Goal: Information Seeking & Learning: Check status

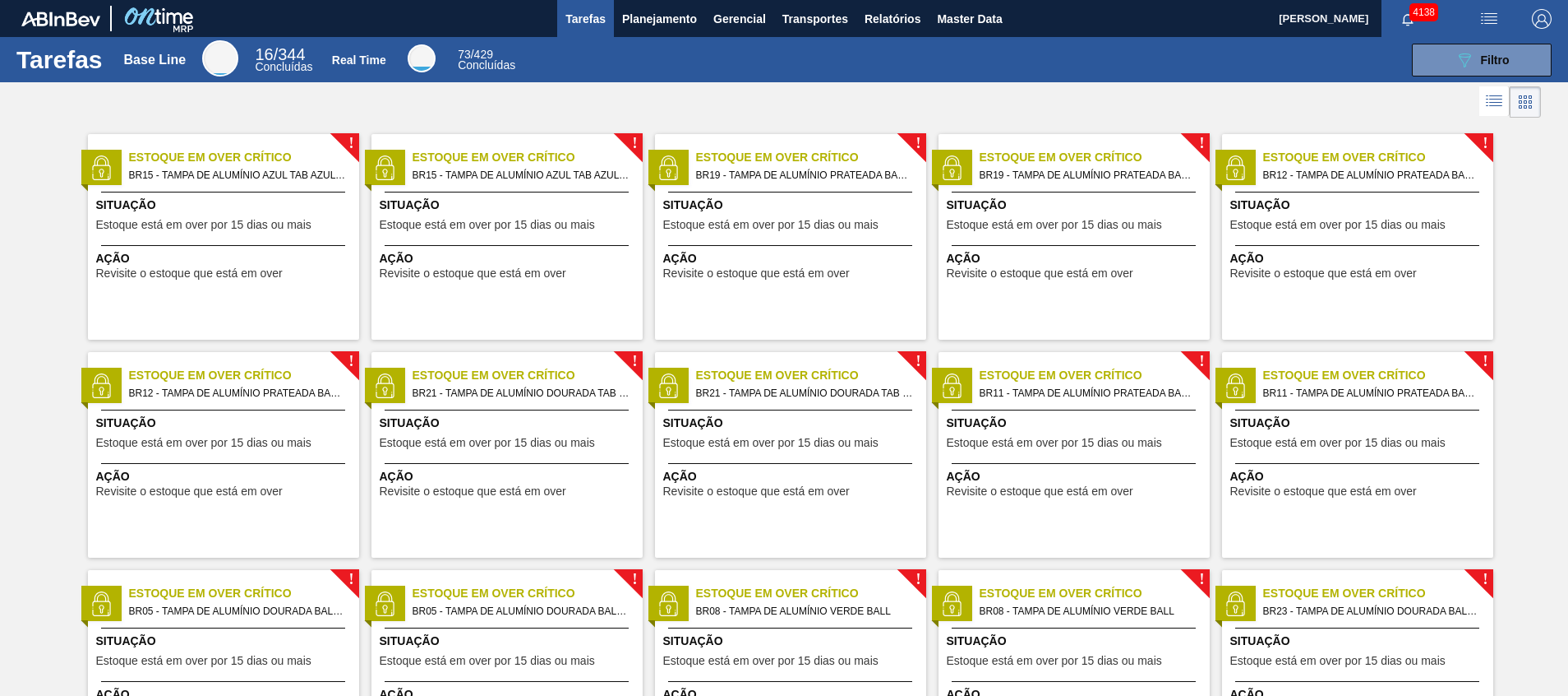
click at [847, 112] on div at bounding box center [784, 102] width 1568 height 40
click at [655, 34] on button "Planejamento" at bounding box center [660, 18] width 92 height 37
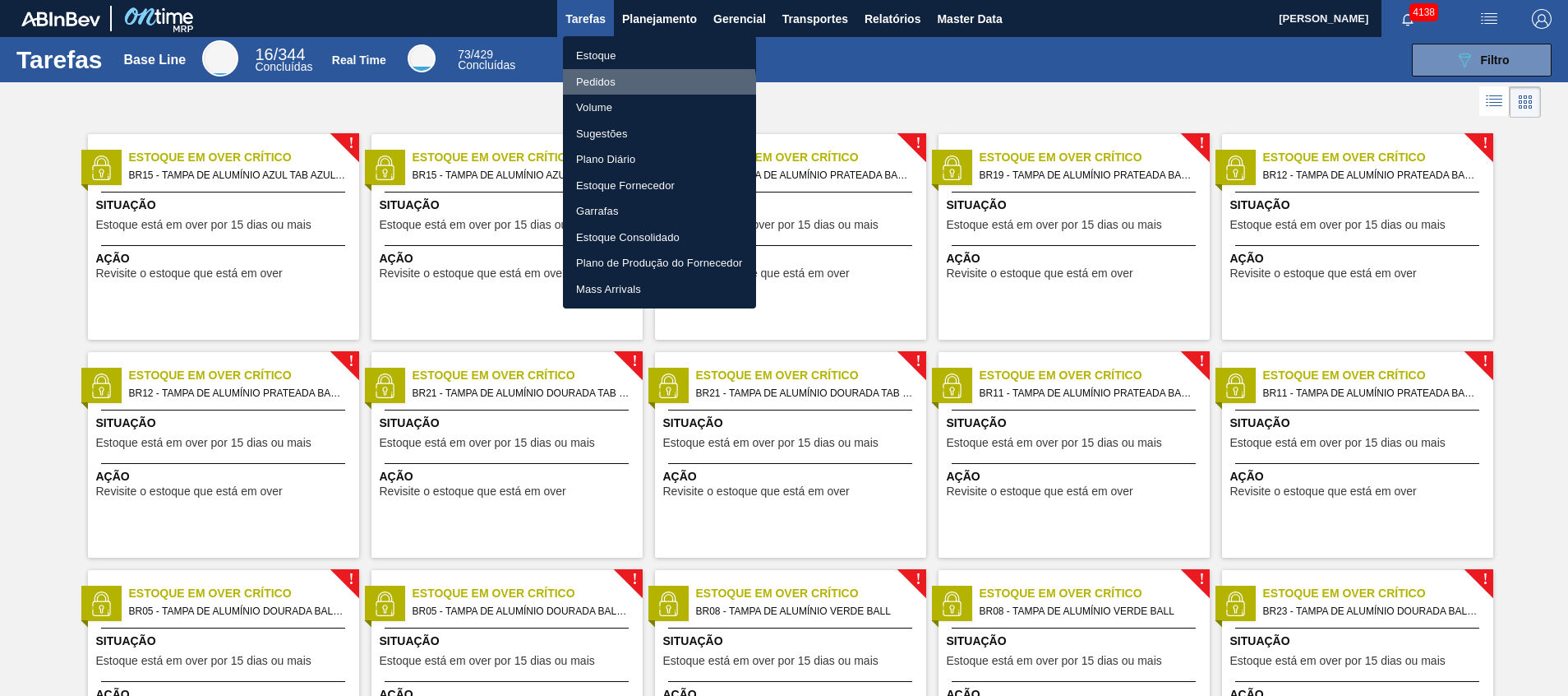
click at [622, 92] on li "Pedidos" at bounding box center [659, 82] width 193 height 26
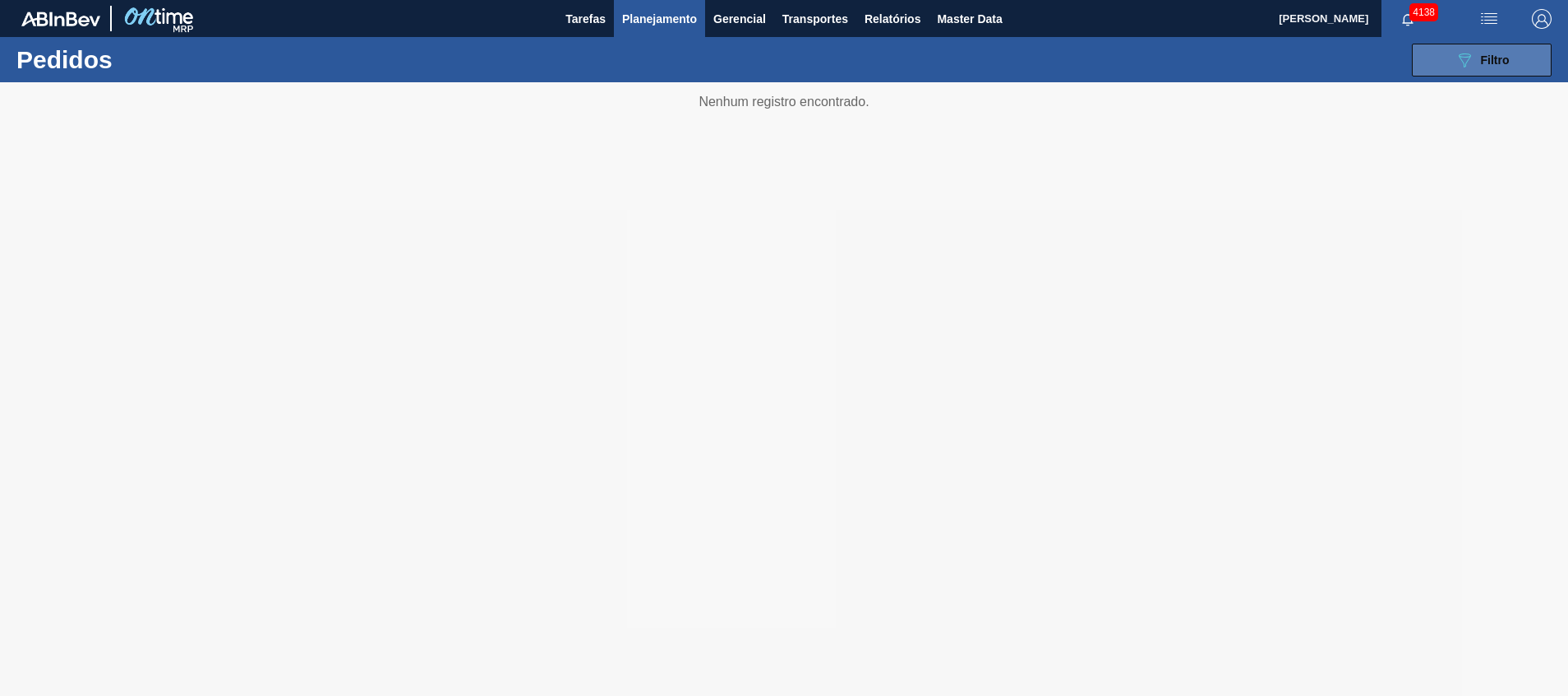
click at [1496, 72] on button "089F7B8B-B2A5-4AFE-B5C0-19BA573D28AC Filtro" at bounding box center [1482, 60] width 140 height 33
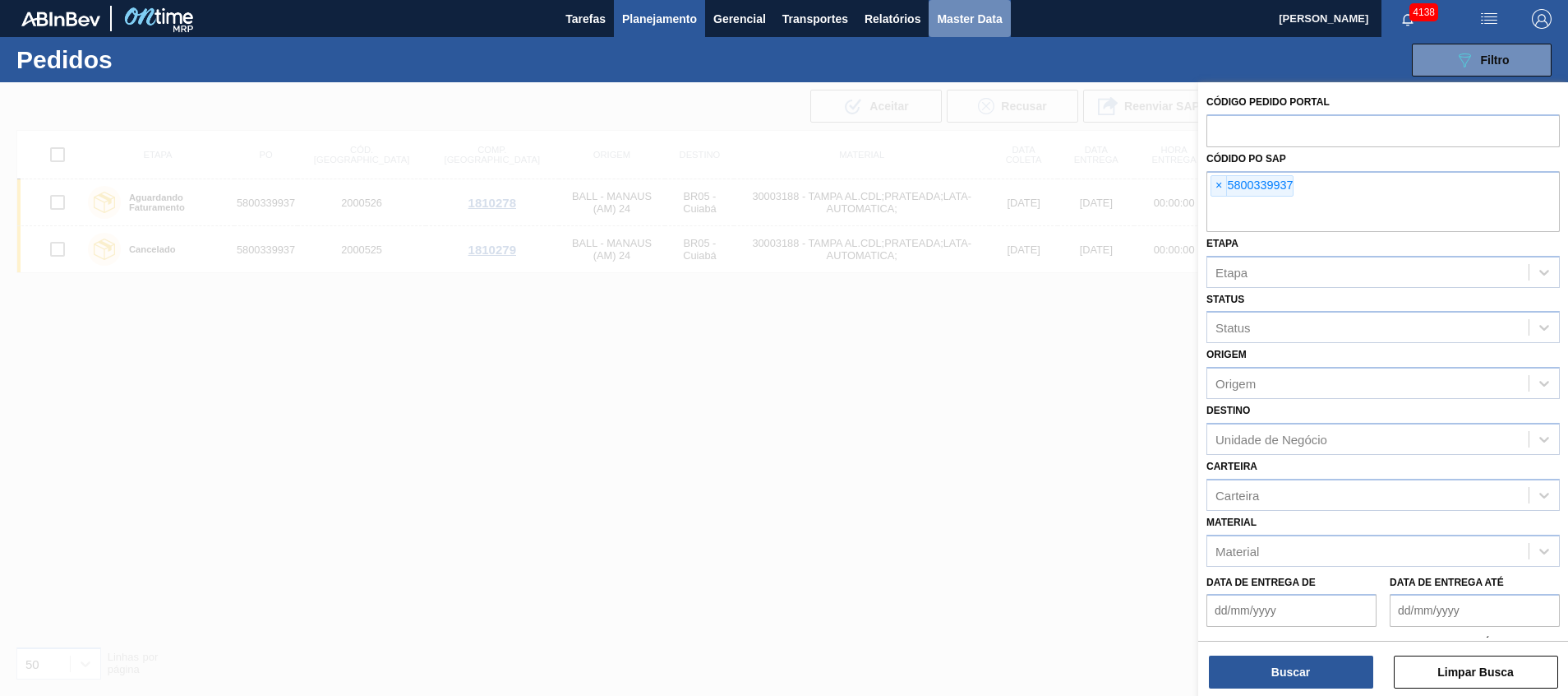
click at [972, 26] on span "Master Data" at bounding box center [969, 19] width 65 height 20
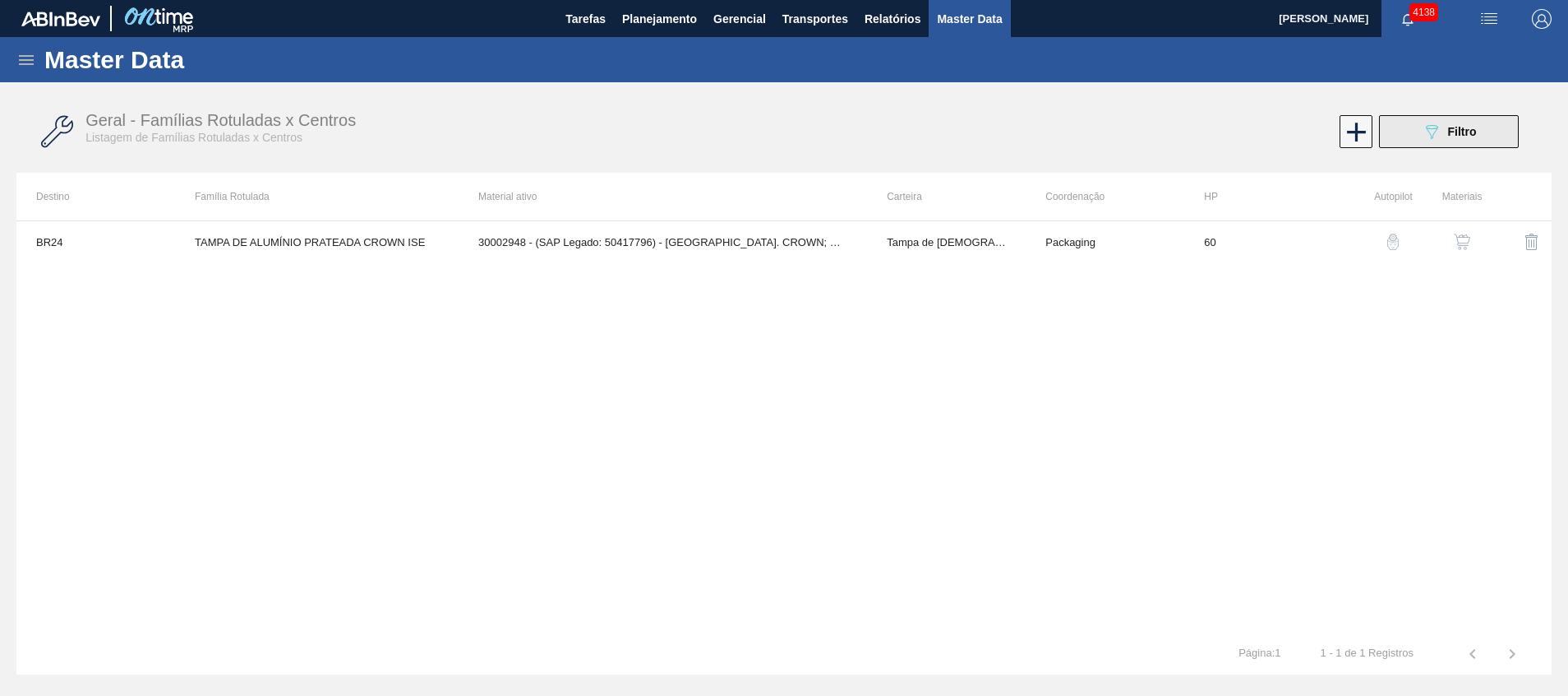
click at [1418, 136] on button "089F7B8B-B2A5-4AFE-B5C0-19BA573D28AC Filtro" at bounding box center [1449, 131] width 140 height 33
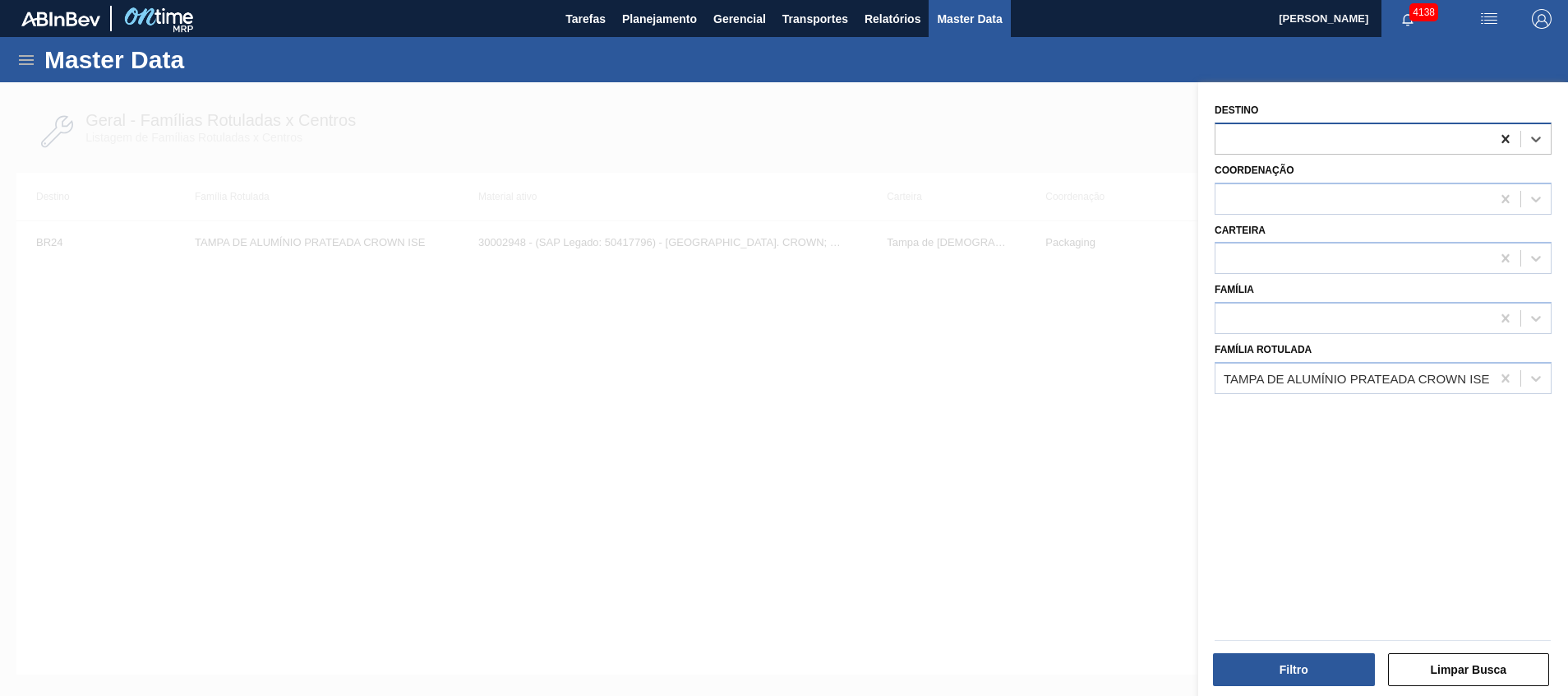
click at [1499, 137] on icon at bounding box center [1505, 139] width 16 height 16
click at [1502, 377] on icon at bounding box center [1505, 378] width 7 height 8
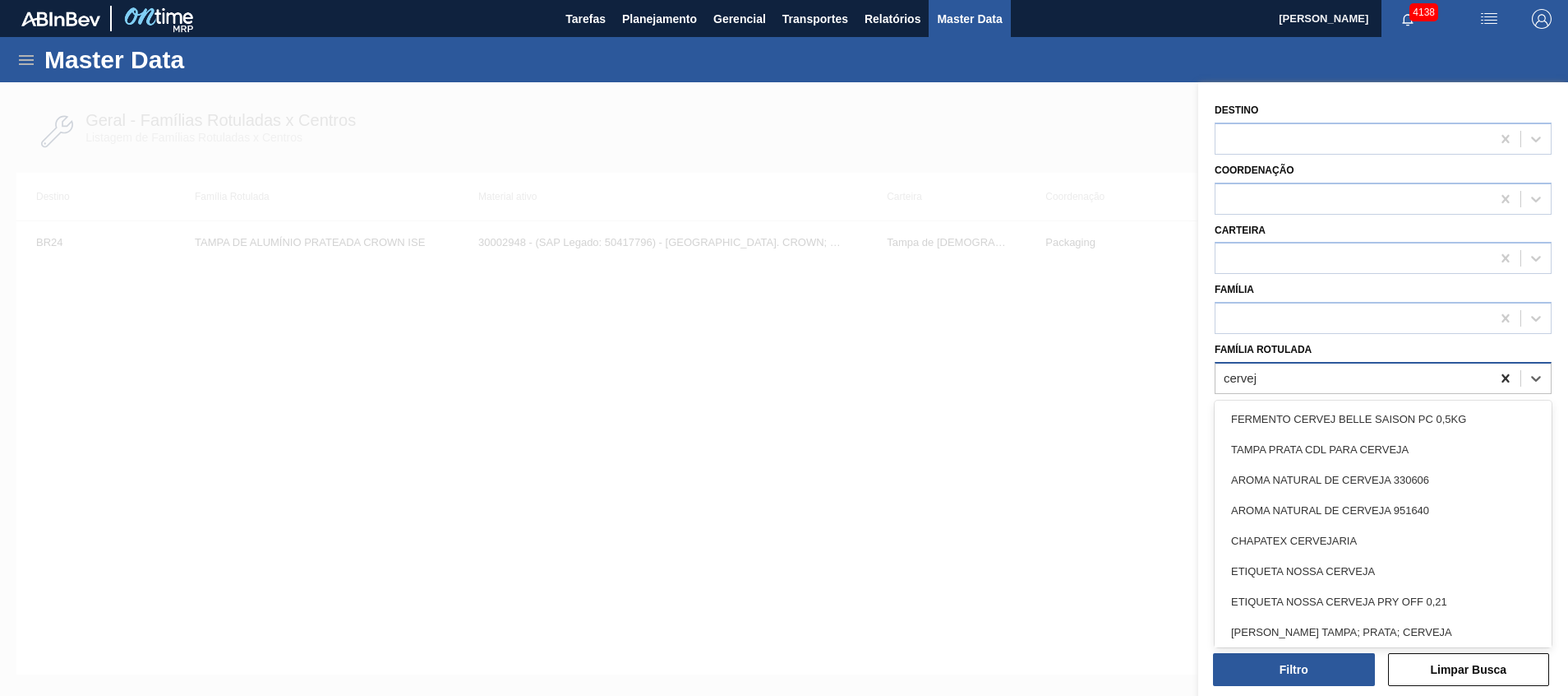
type Rotulada "cerveja"
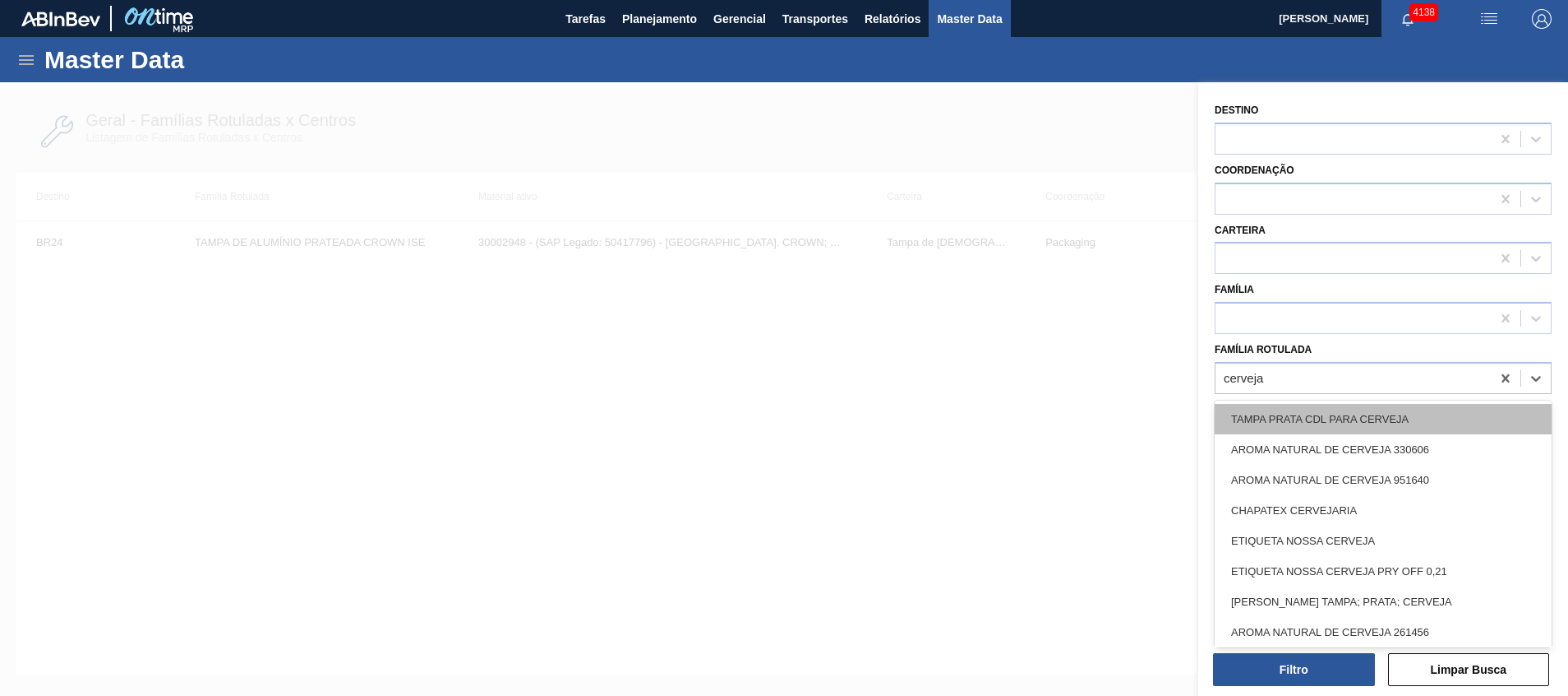
click at [1393, 410] on div "TAMPA PRATA CDL PARA CERVEJA" at bounding box center [1382, 419] width 337 height 31
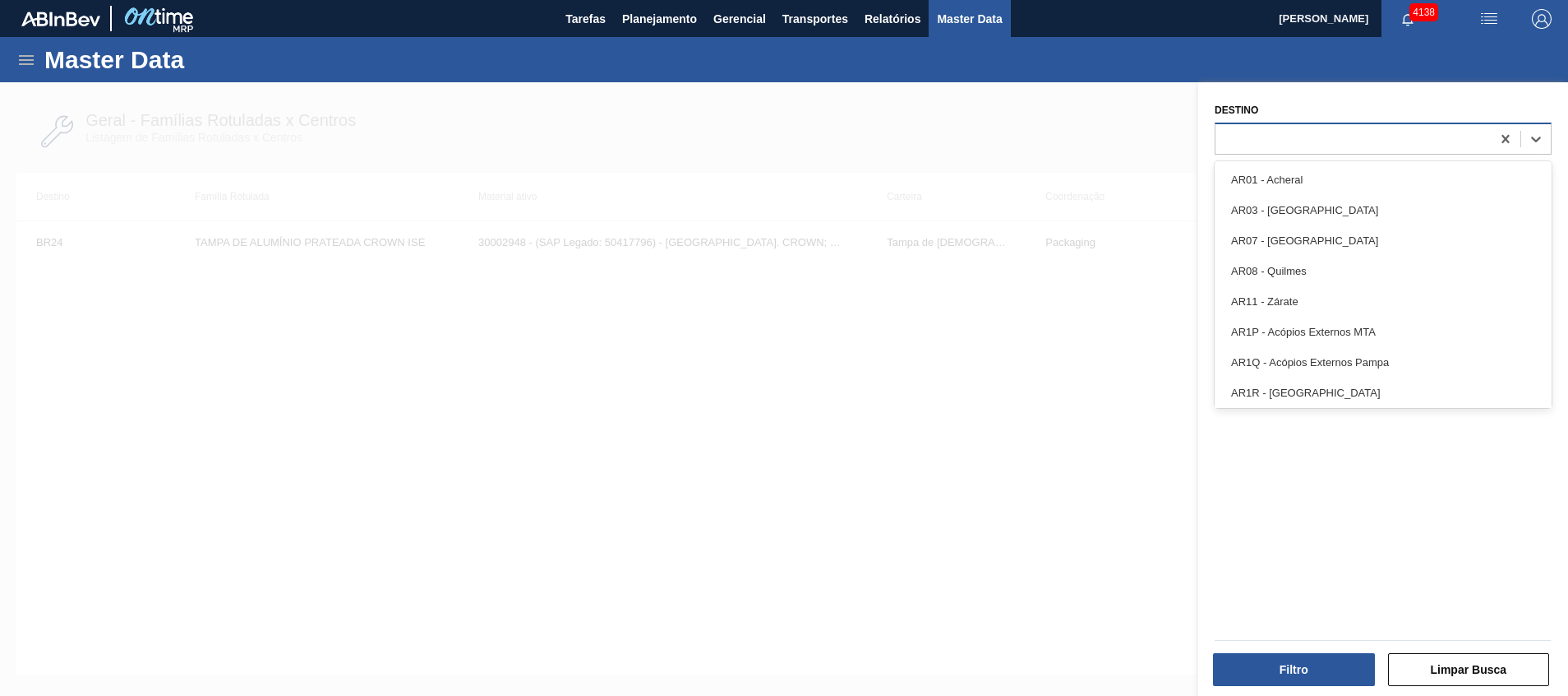
click at [1306, 137] on div at bounding box center [1353, 138] width 276 height 24
type input "ag"
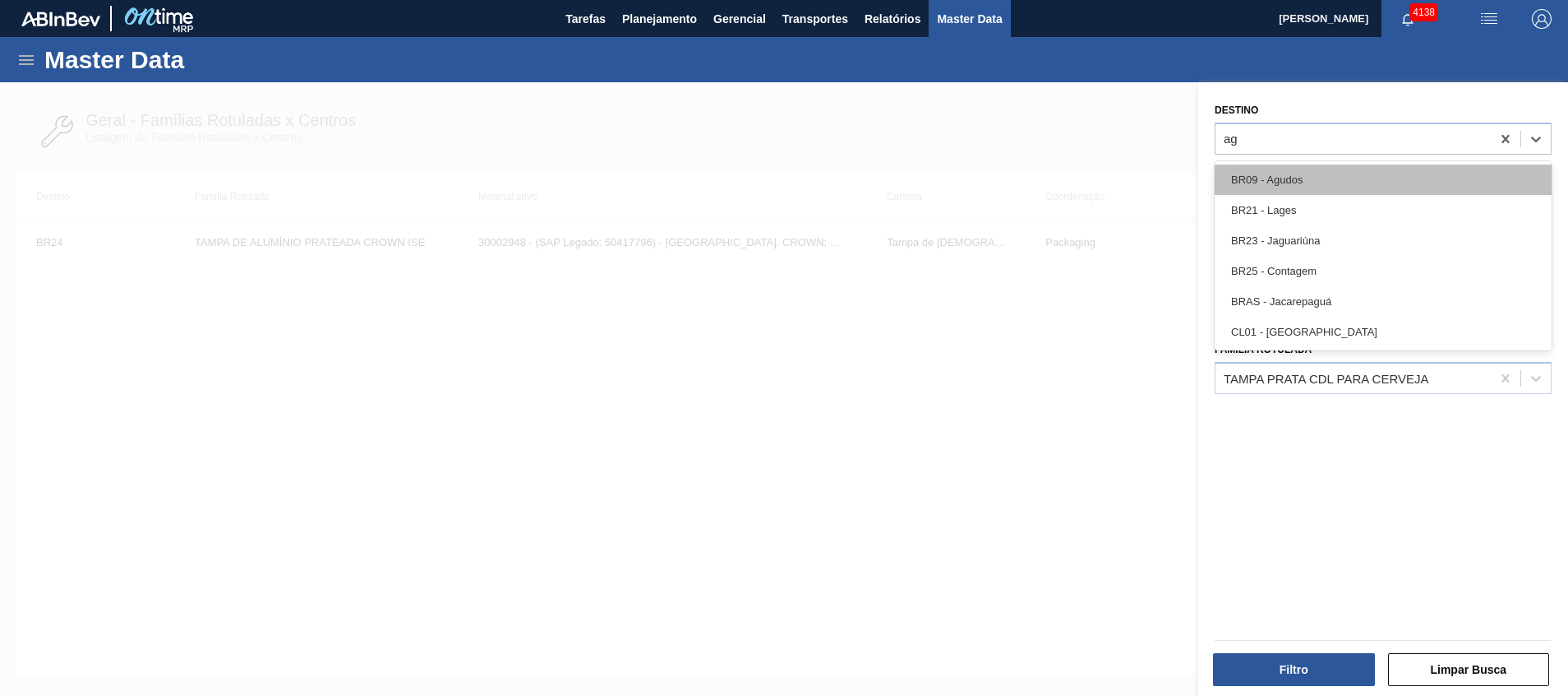
click at [1290, 181] on div "BR09 - Agudos" at bounding box center [1382, 180] width 337 height 31
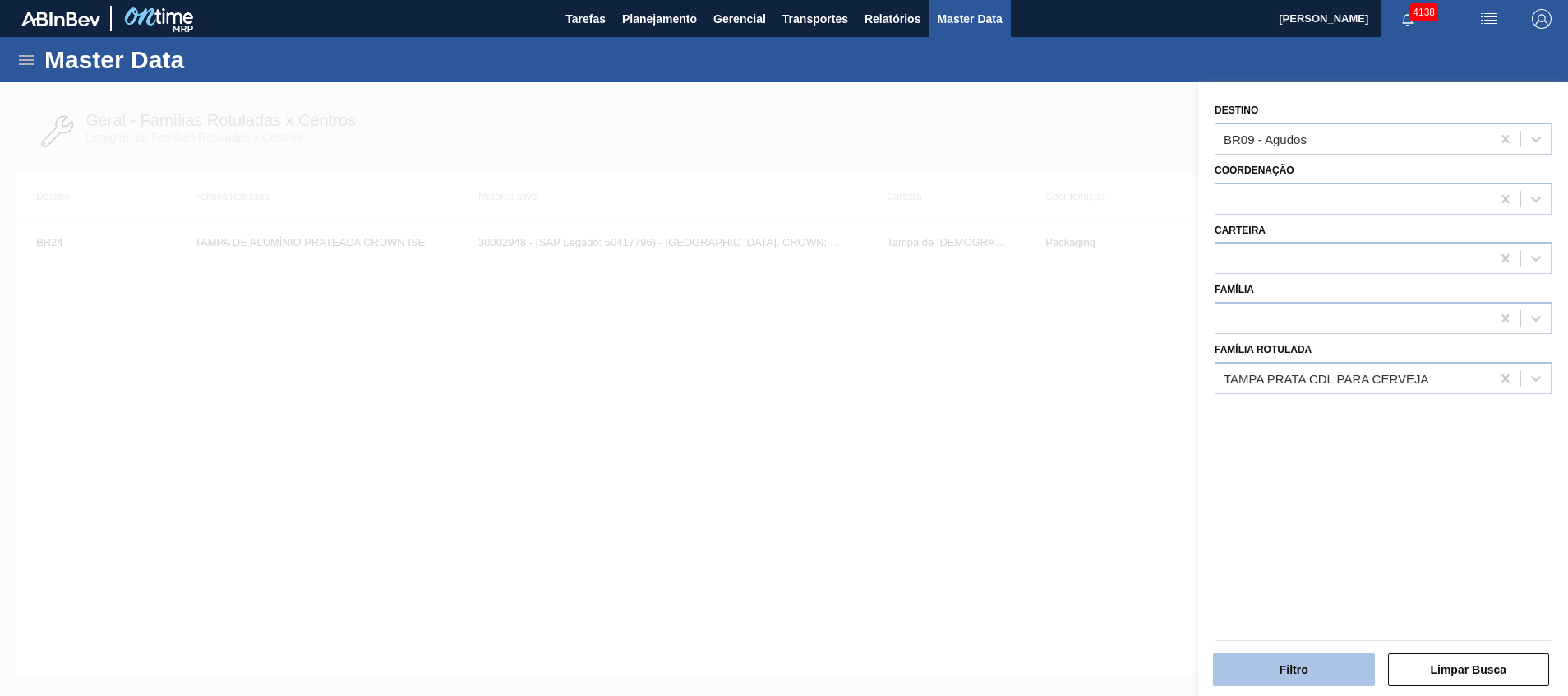
click at [1296, 672] on button "Filtro" at bounding box center [1293, 669] width 162 height 33
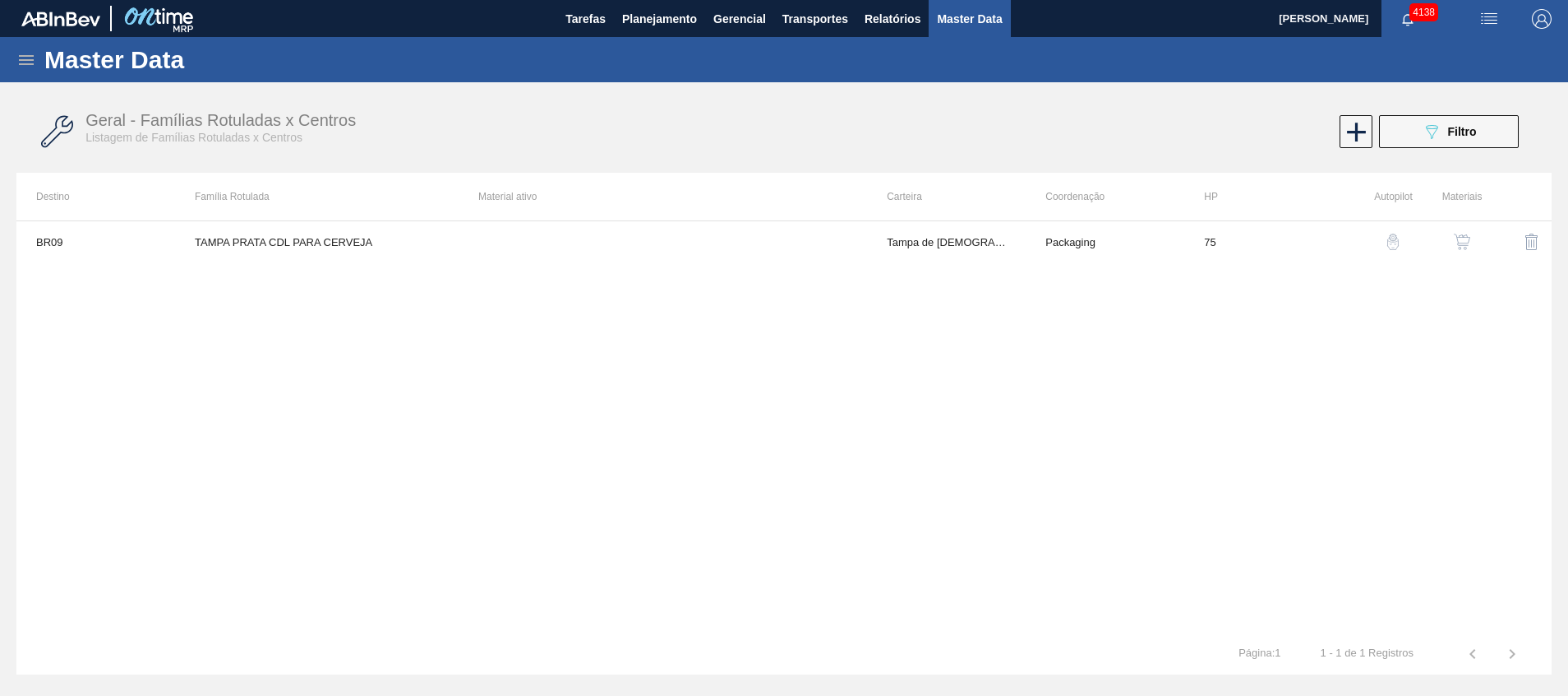
click at [1458, 237] on img "button" at bounding box center [1462, 242] width 16 height 16
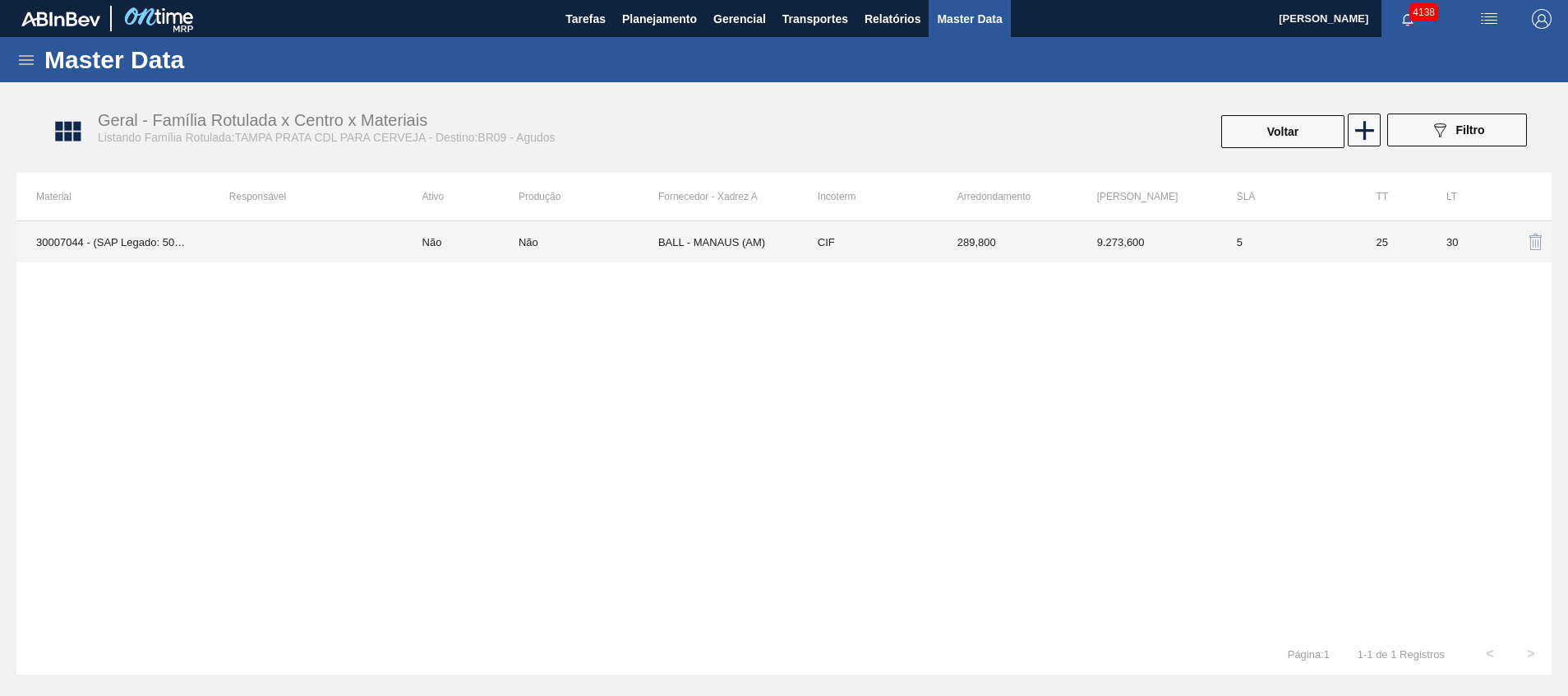
click at [700, 246] on td "BALL - MANAUS (AM)" at bounding box center [728, 242] width 140 height 41
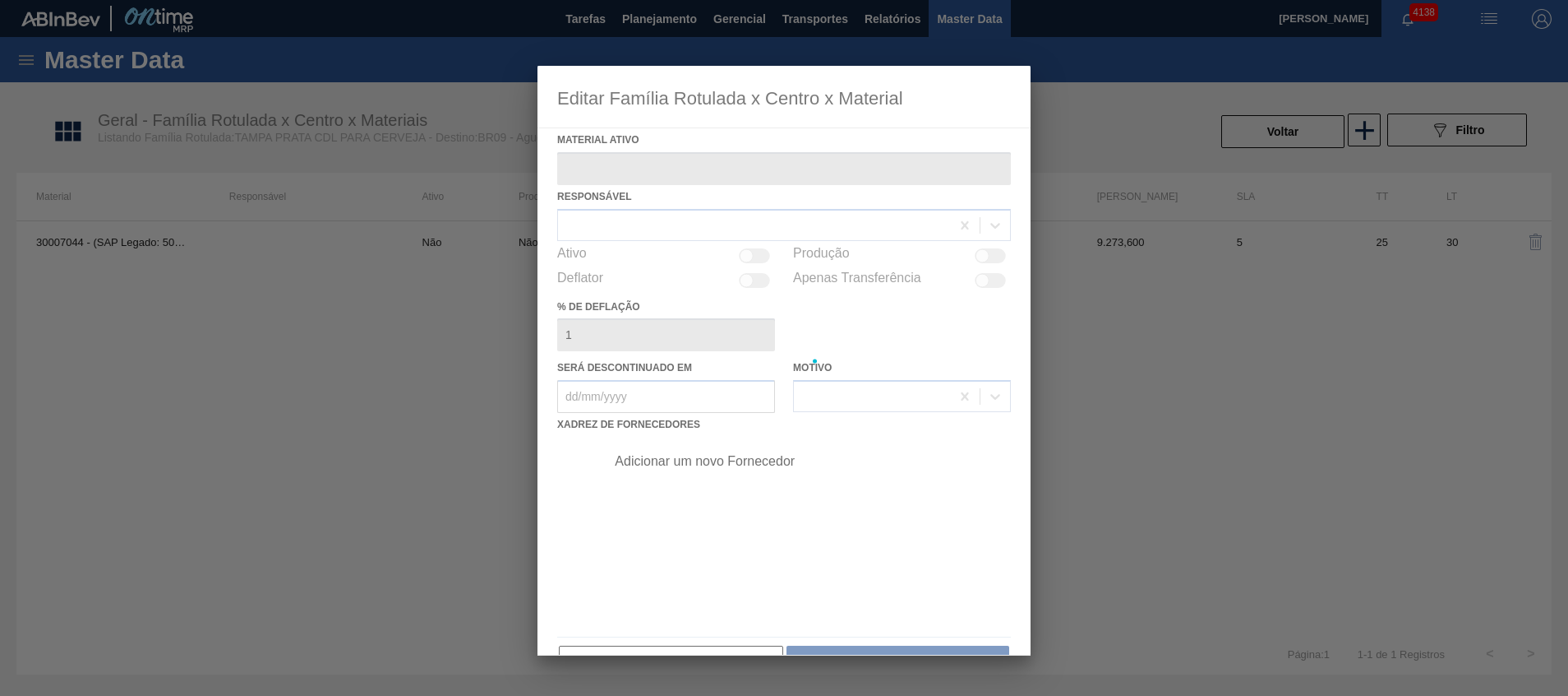
type ativo "30007044 - (SAP Legado: 50467330) - TAMPA PRATA CDL PARA CERVEJA"
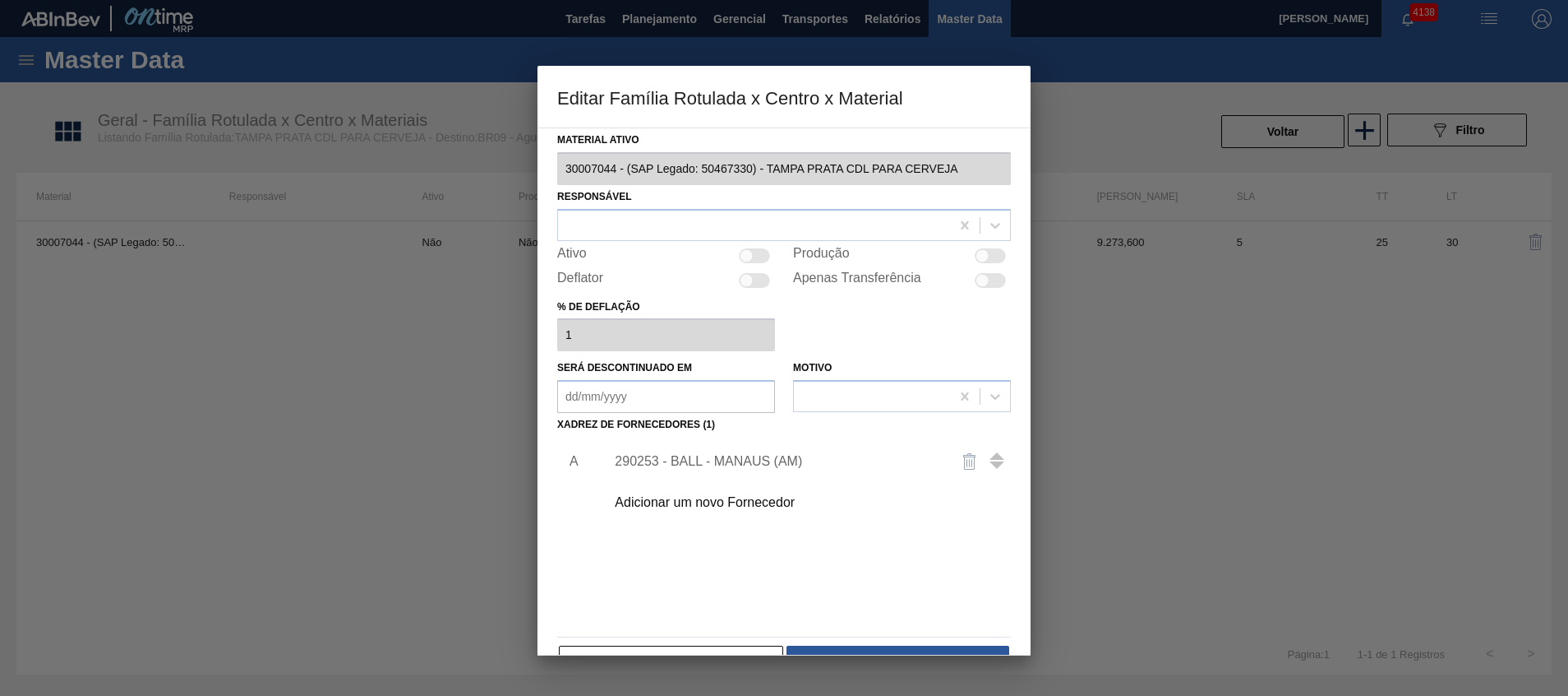
click at [811, 462] on div "290253 - BALL - MANAUS (AM)" at bounding box center [775, 461] width 322 height 14
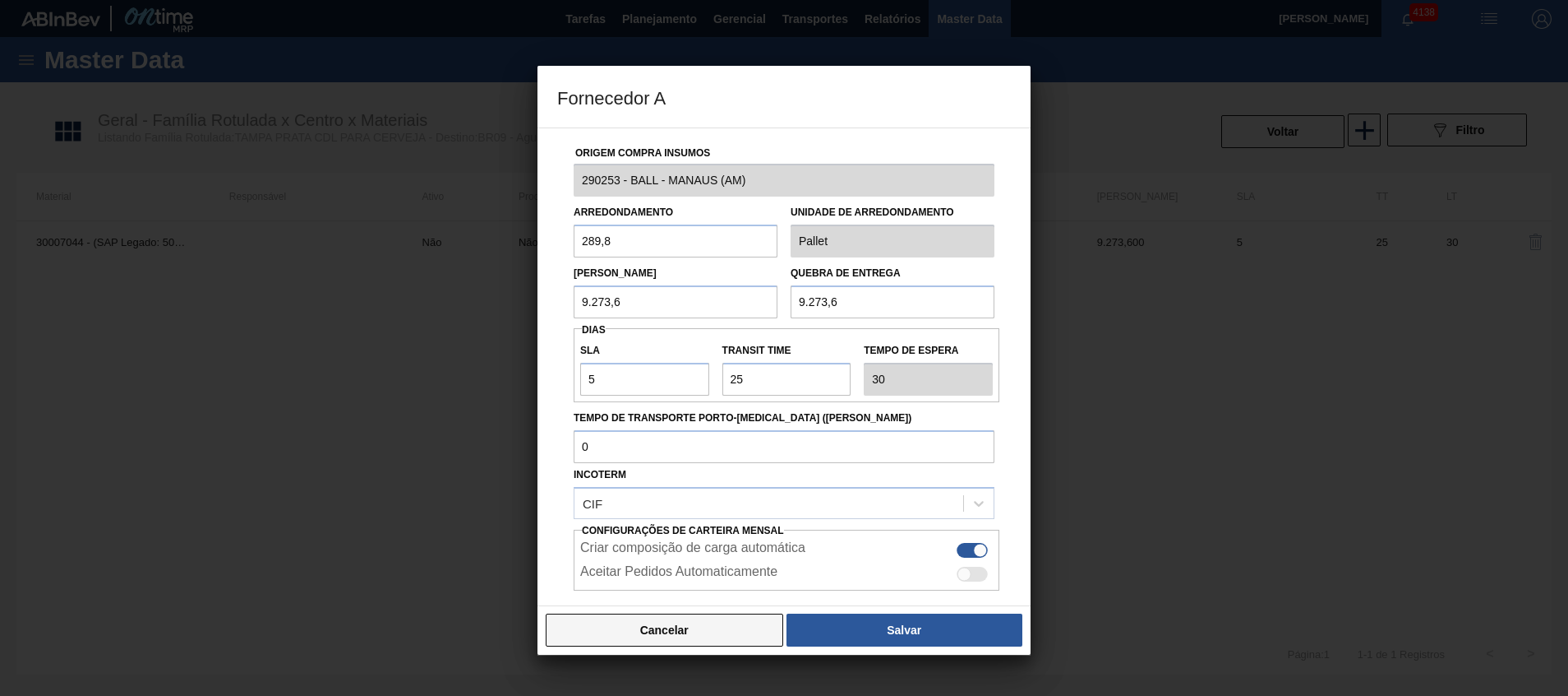
click at [723, 631] on button "Cancelar" at bounding box center [664, 630] width 238 height 33
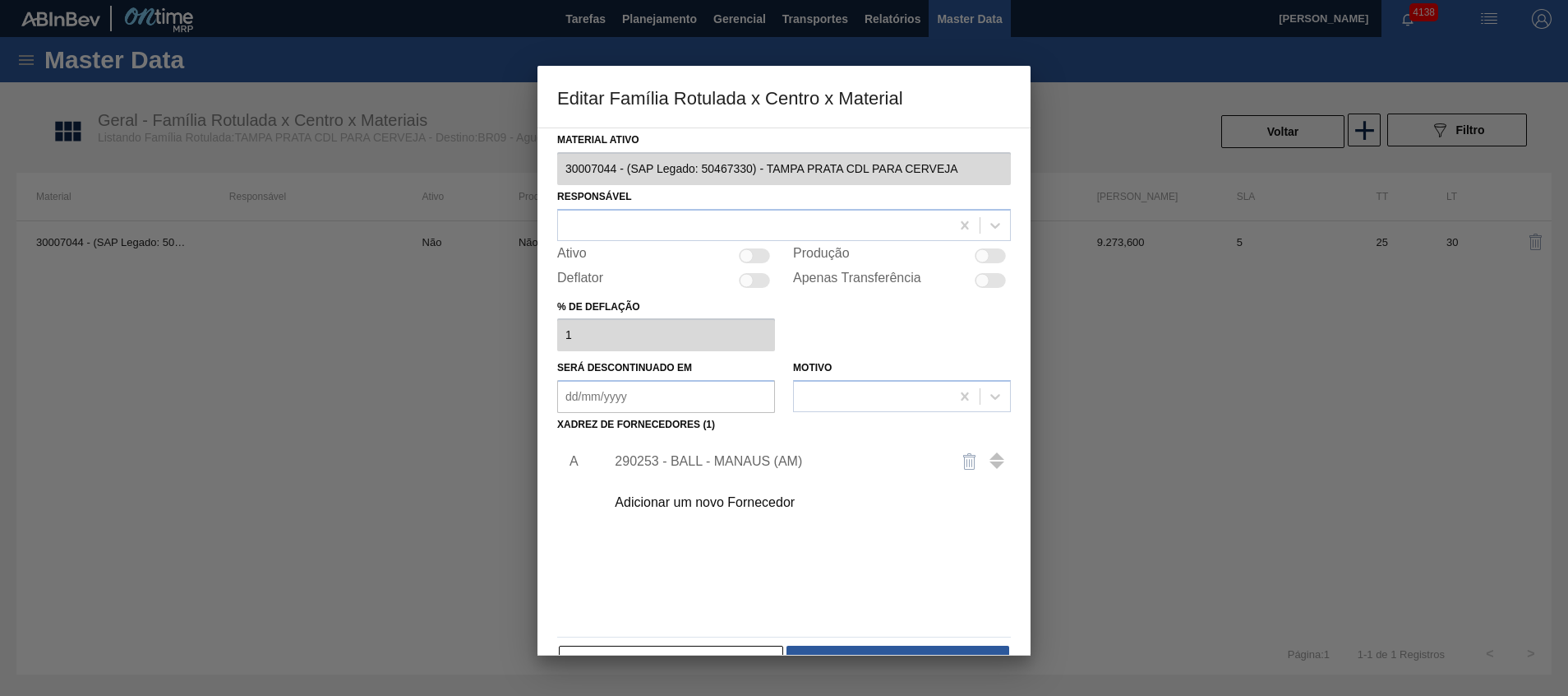
click at [789, 513] on div "Adicionar um novo Fornecedor" at bounding box center [803, 503] width 415 height 41
click at [789, 511] on div "Adicionar um novo Fornecedor" at bounding box center [803, 503] width 415 height 41
click at [767, 500] on div "Adicionar um novo Fornecedor" at bounding box center [775, 502] width 322 height 14
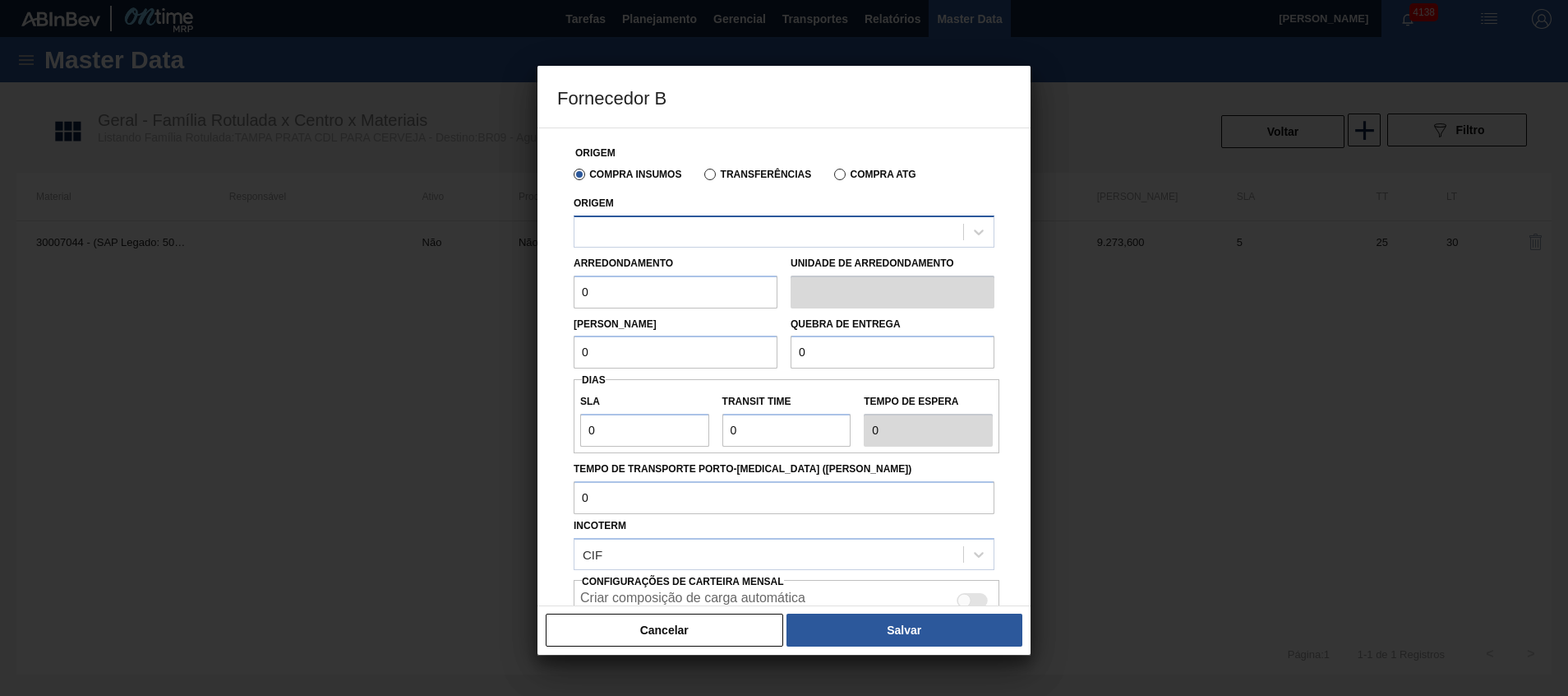
click at [766, 237] on div at bounding box center [768, 231] width 389 height 24
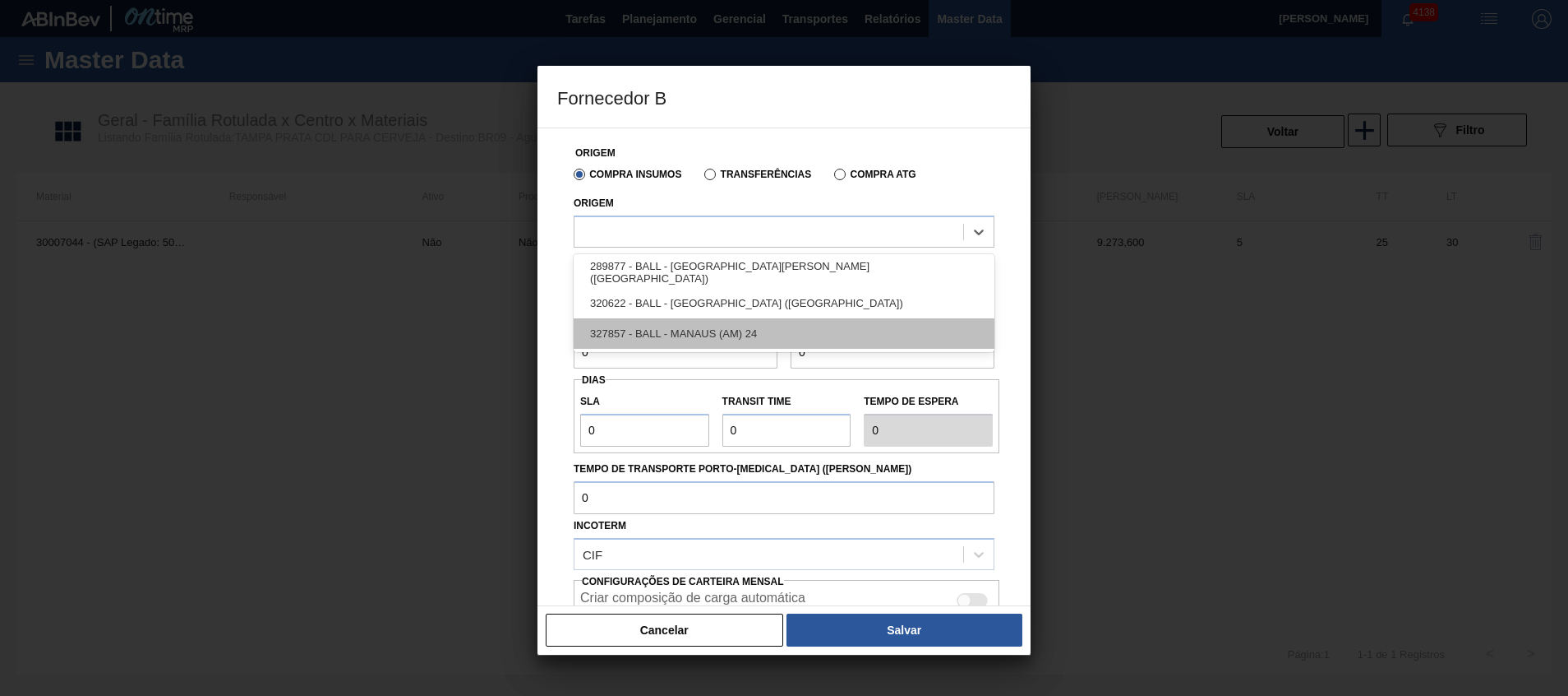
click at [769, 336] on div "327857 - BALL - MANAUS (AM) 24" at bounding box center [784, 333] width 421 height 31
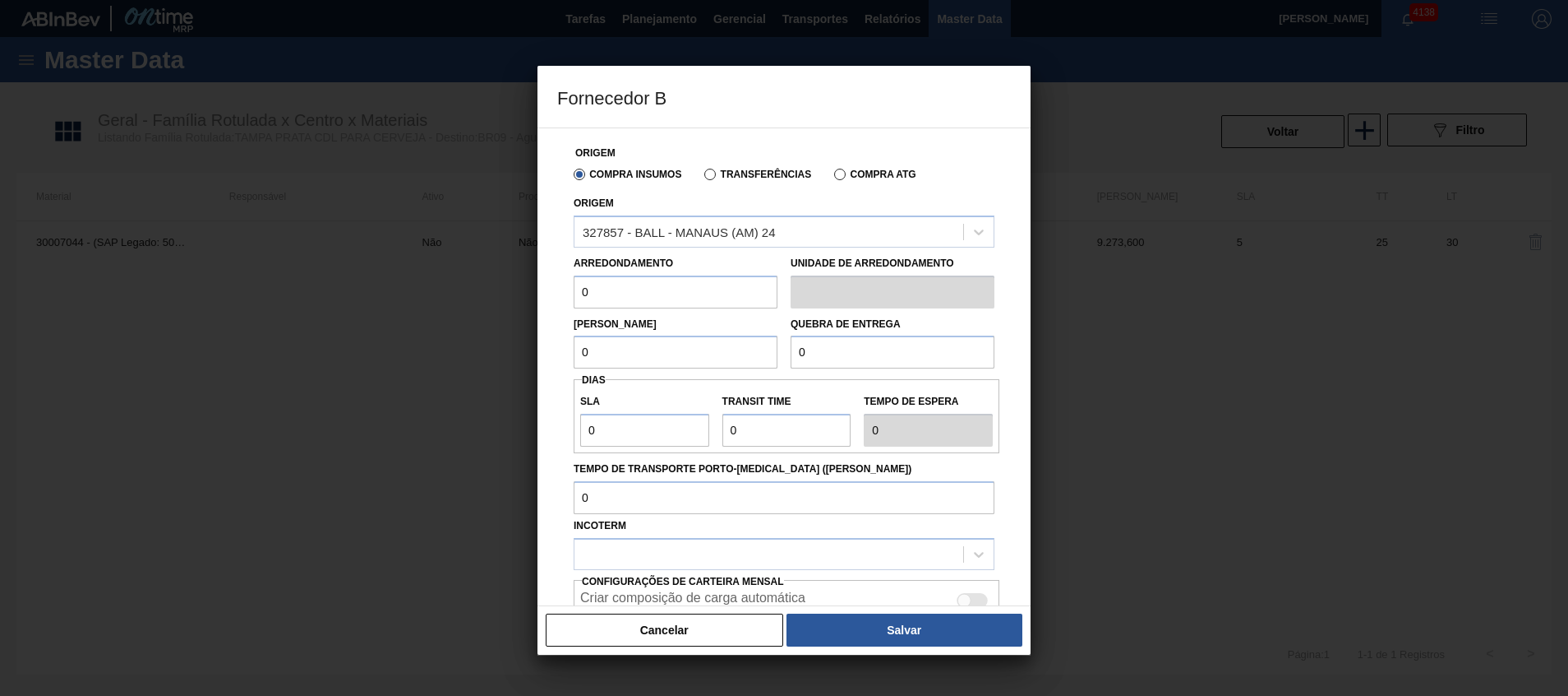
click at [668, 307] on input "0" at bounding box center [675, 292] width 204 height 33
click at [731, 307] on input "text" at bounding box center [675, 292] width 204 height 33
type input "294,84"
type input "9.273,600"
click at [696, 352] on input "9.273,600" at bounding box center [675, 352] width 204 height 33
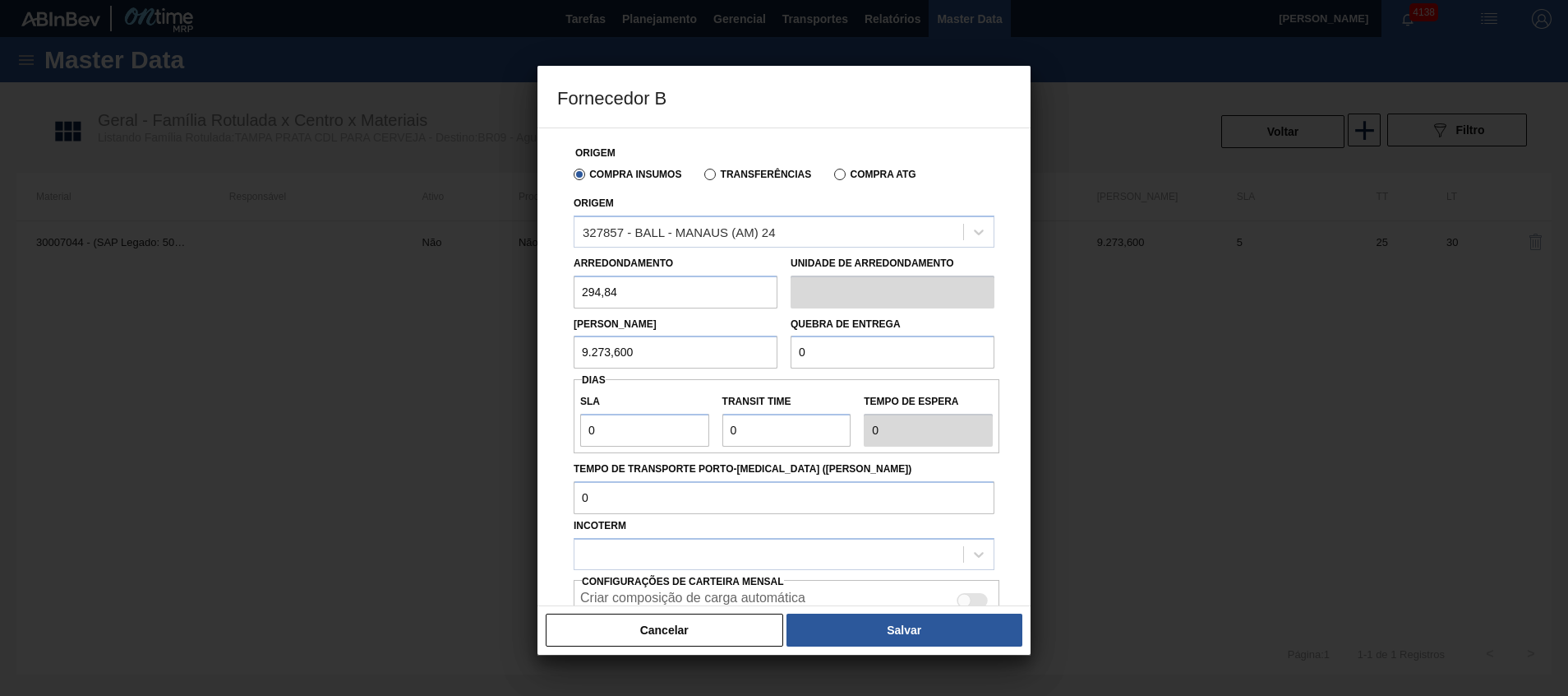
click at [696, 352] on input "9.273,600" at bounding box center [675, 352] width 204 height 33
click at [902, 362] on input "0" at bounding box center [892, 352] width 204 height 33
paste input "9.273,60"
click at [902, 362] on input "9.273,600" at bounding box center [892, 352] width 204 height 33
type input "9.273,600"
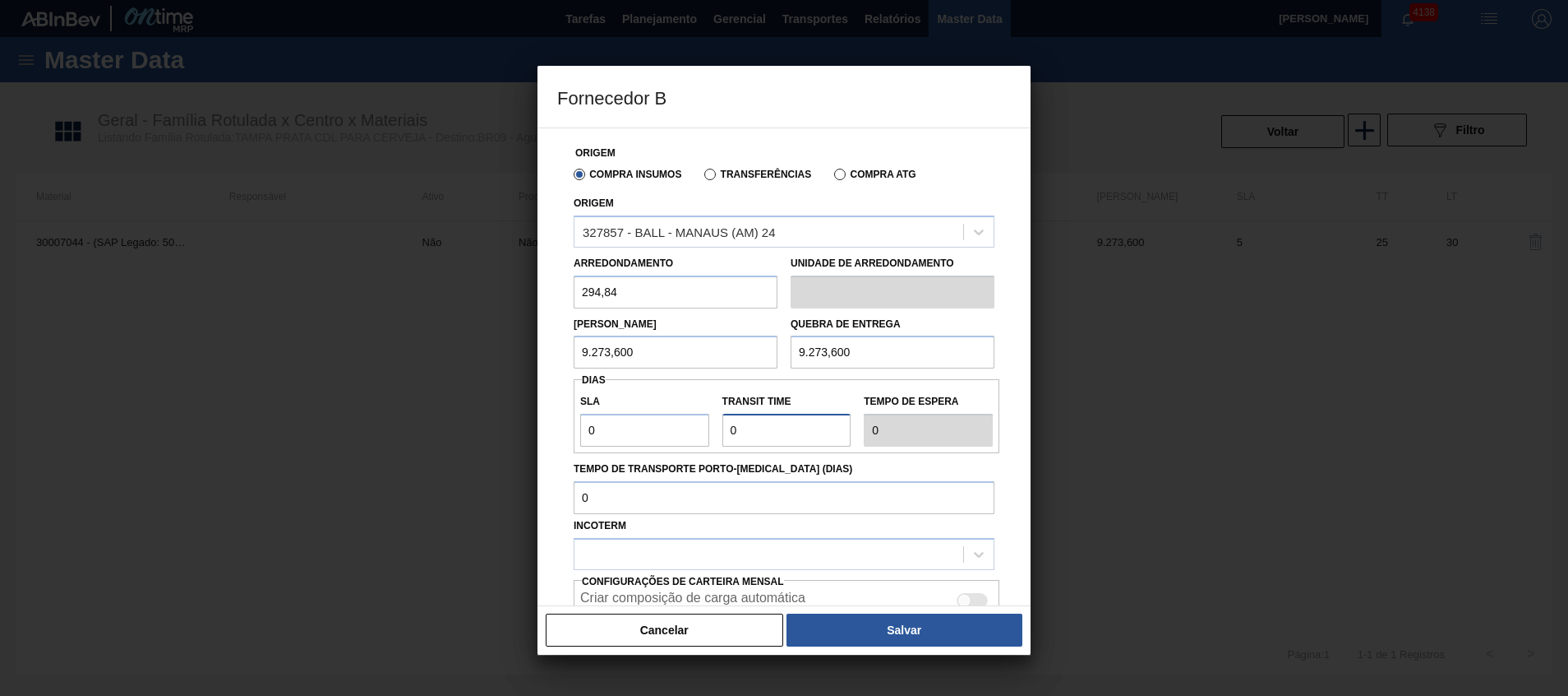
click at [784, 421] on input "Transit Time" at bounding box center [787, 430] width 129 height 33
type input "NaN"
type input "2"
type input "25"
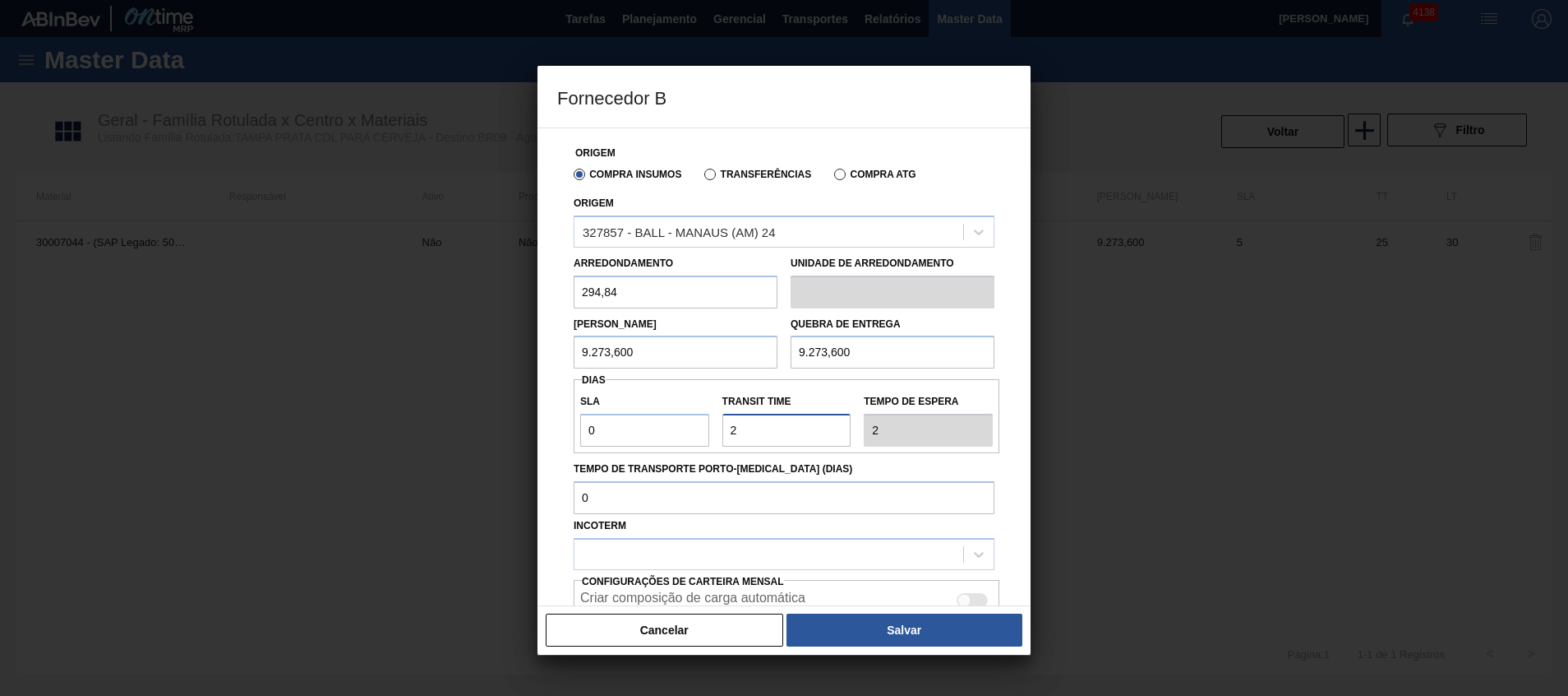
type input "25"
click at [738, 562] on div at bounding box center [768, 553] width 389 height 24
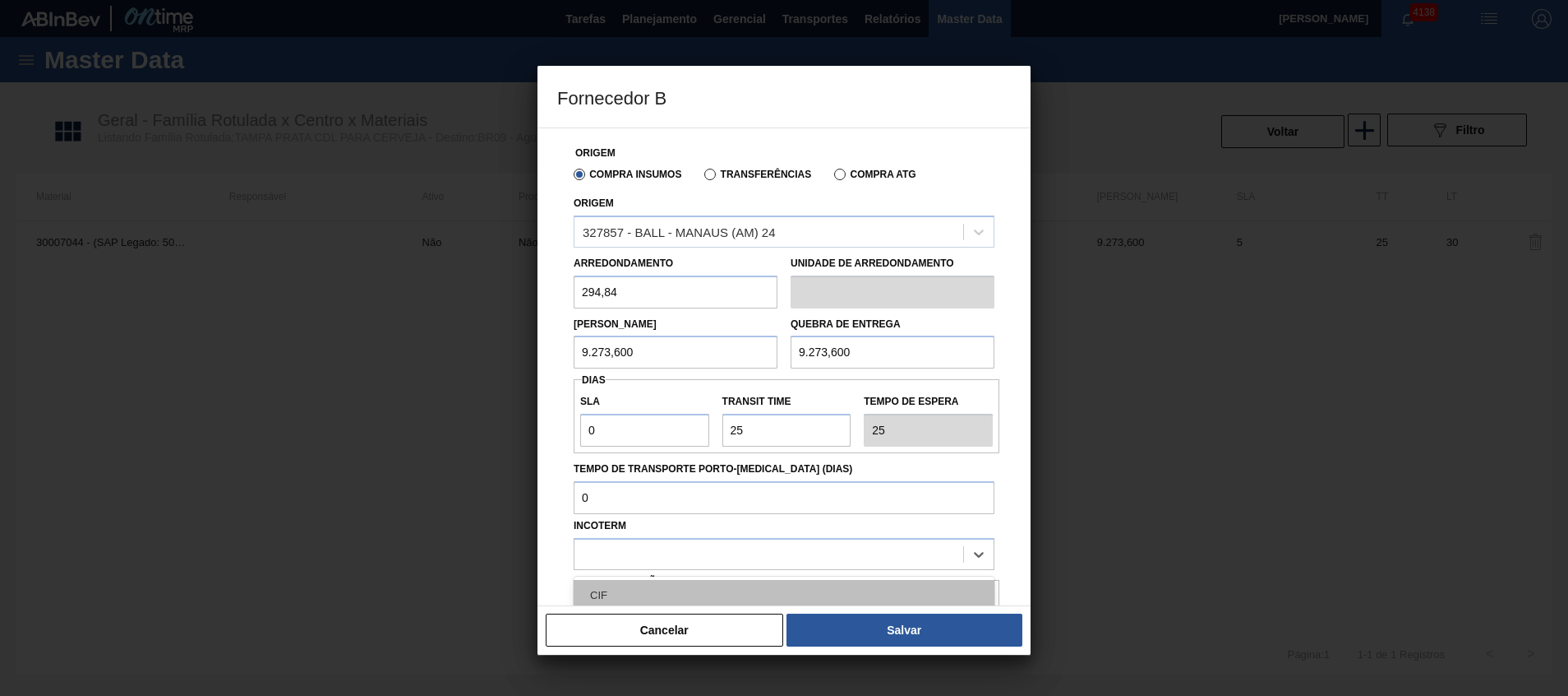
click at [759, 588] on div "CIF" at bounding box center [784, 595] width 421 height 31
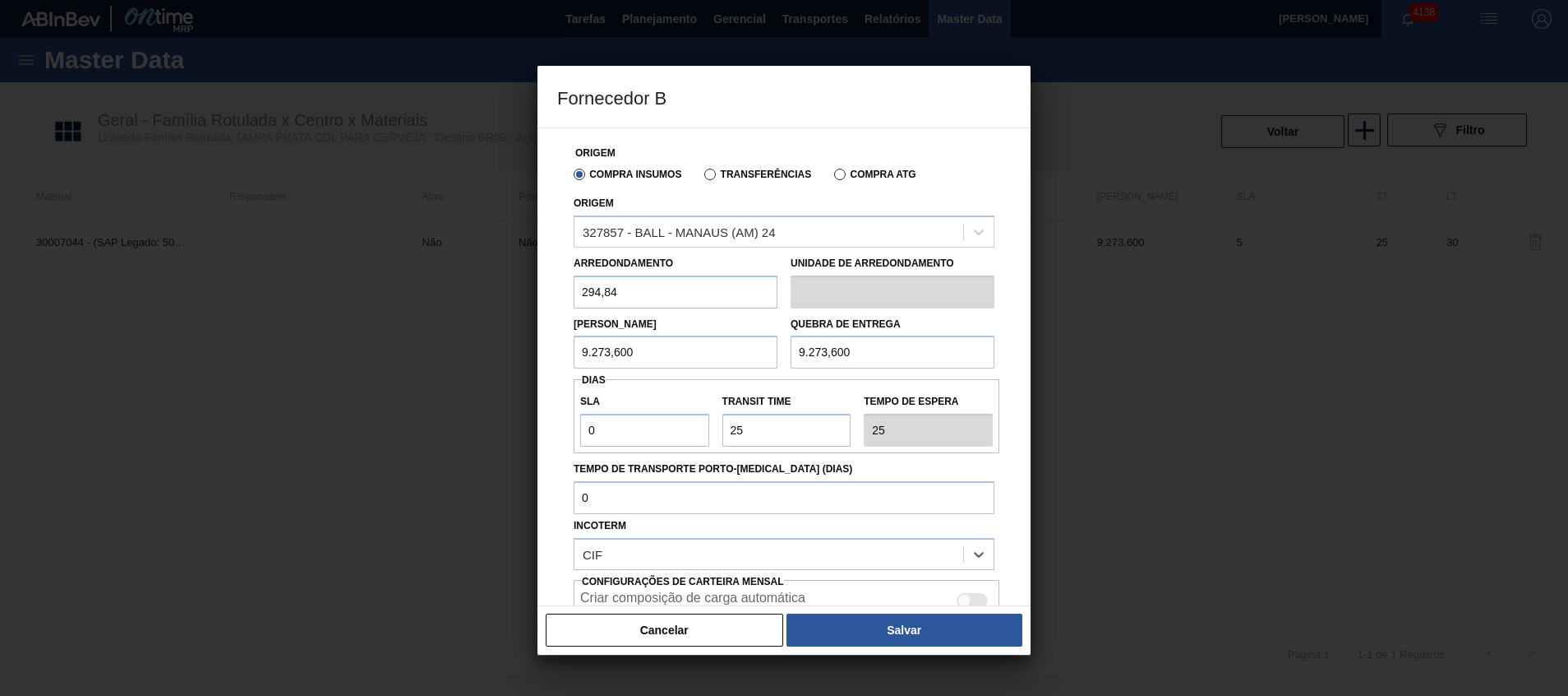
scroll to position [137, 0]
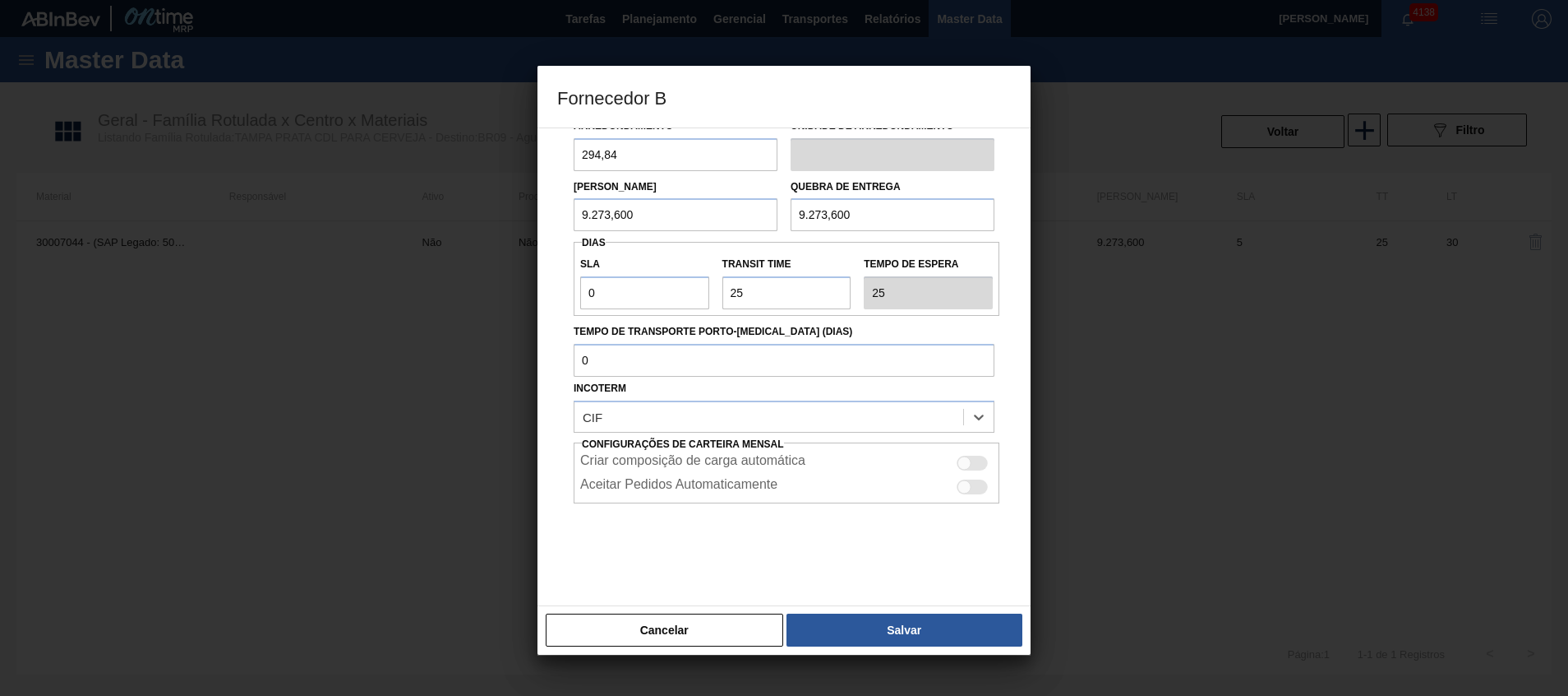
click at [972, 468] on div at bounding box center [972, 463] width 31 height 14
checkbox input "true"
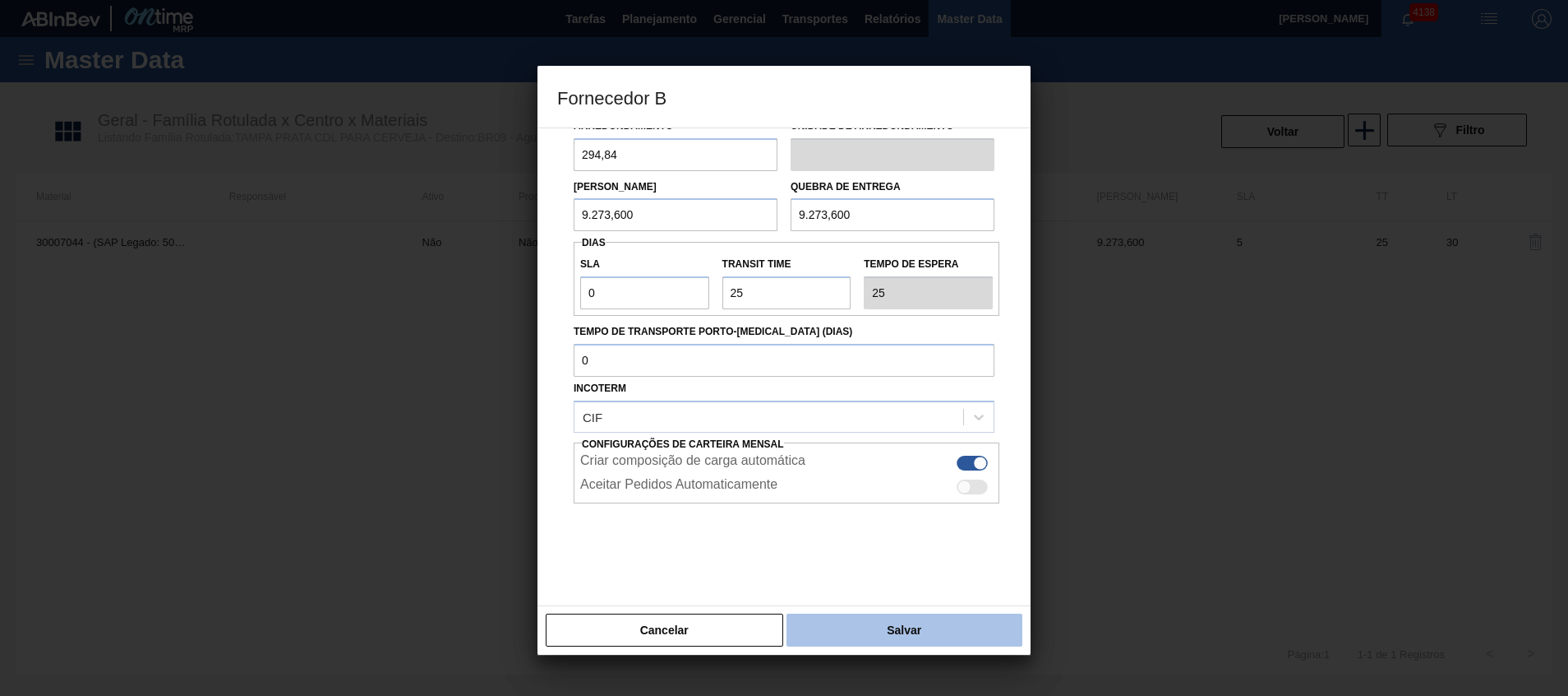
click at [962, 624] on button "Salvar" at bounding box center [904, 630] width 236 height 33
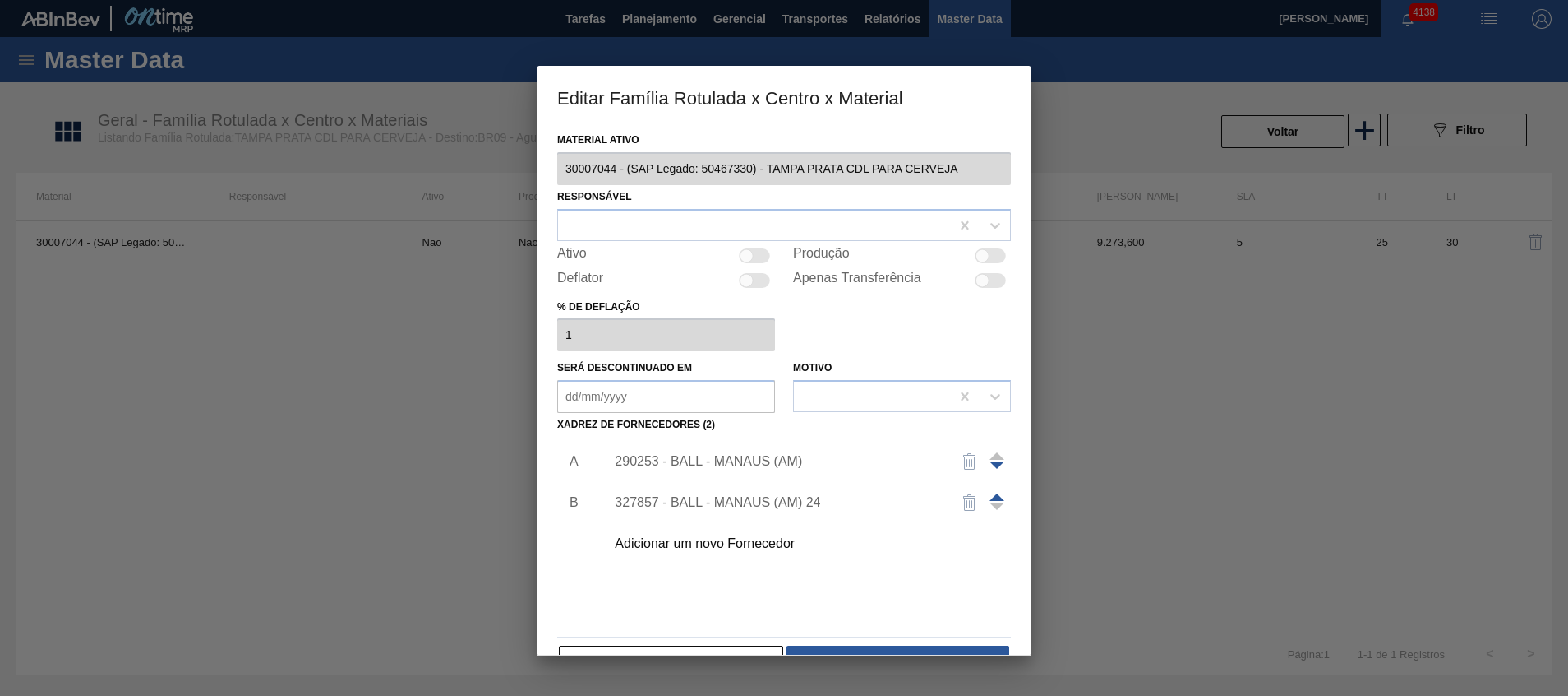
click at [997, 498] on span at bounding box center [996, 497] width 14 height 7
click at [750, 264] on div "Ativo" at bounding box center [666, 256] width 218 height 20
click at [755, 249] on div at bounding box center [754, 256] width 31 height 14
checkbox input "true"
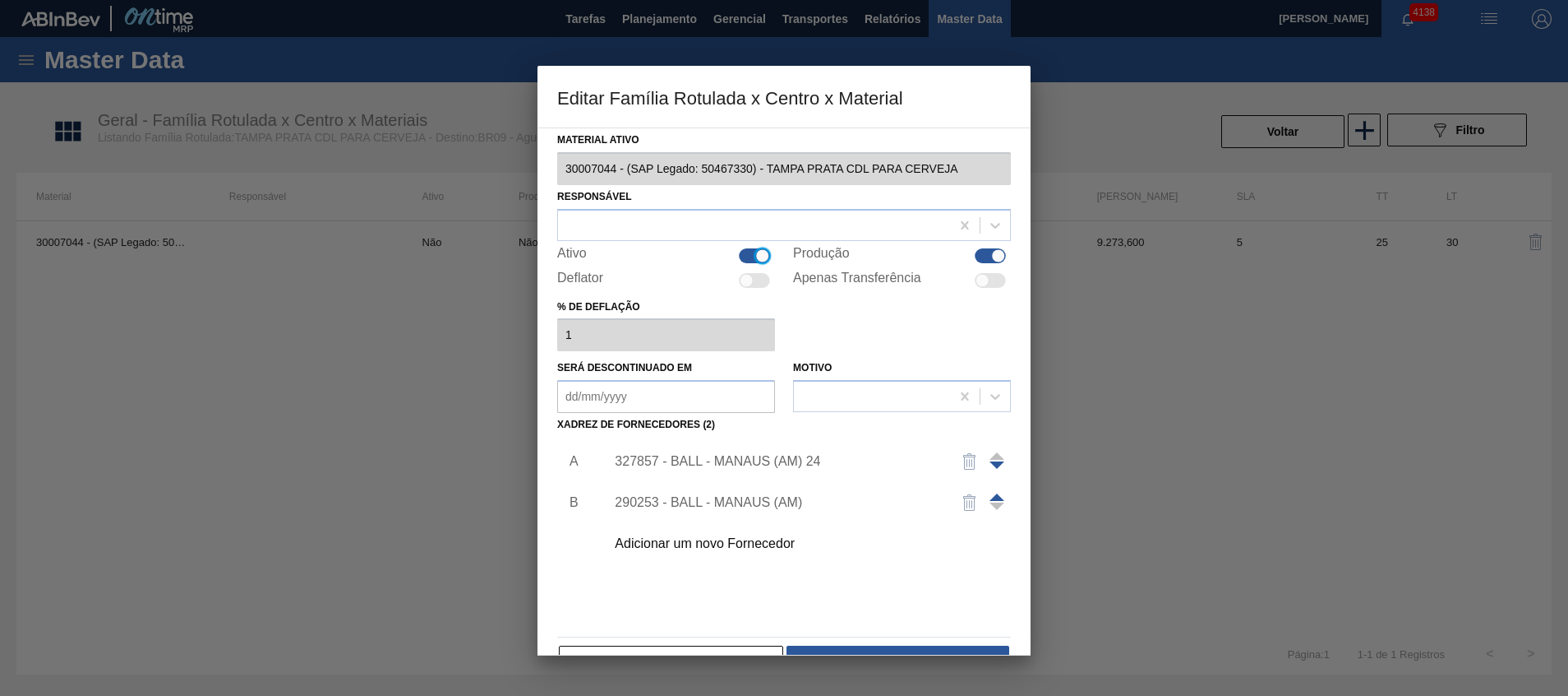
scroll to position [45, 0]
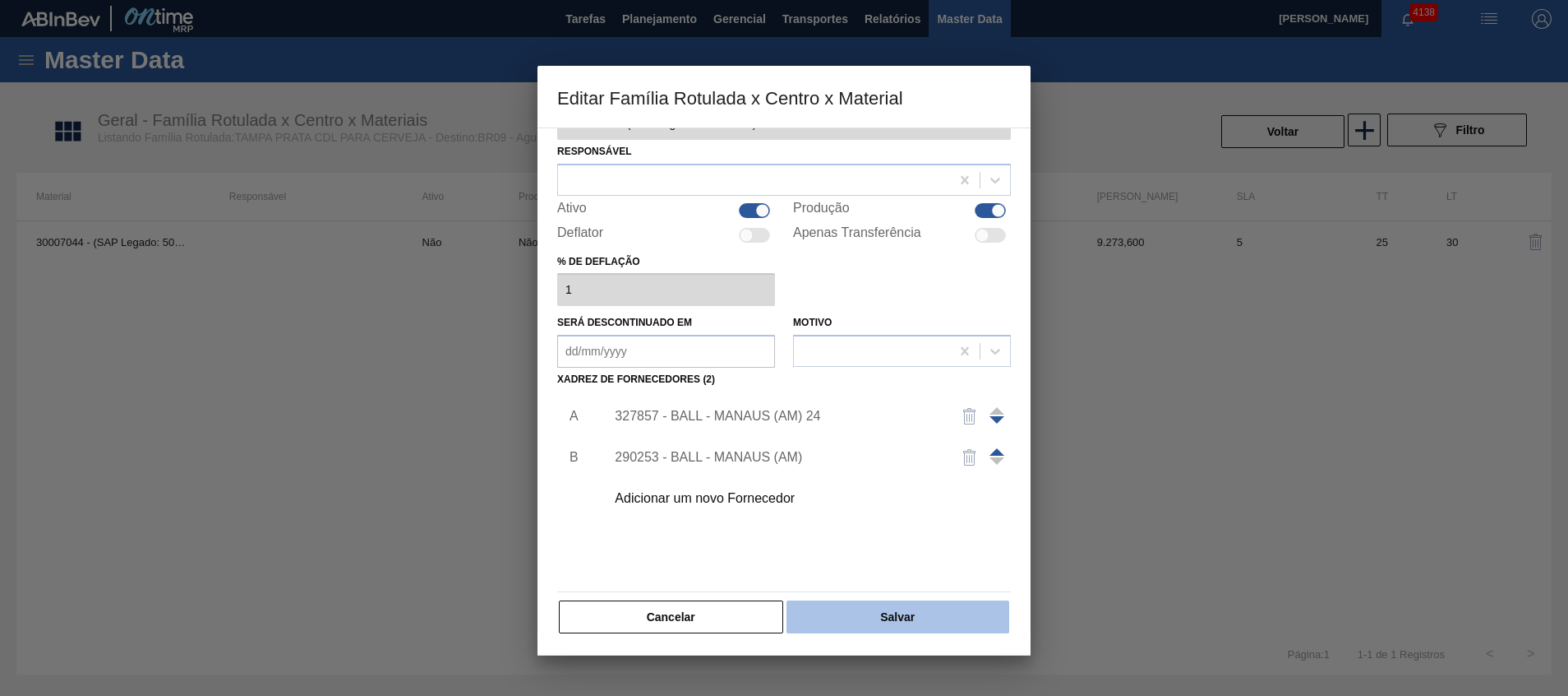
click at [899, 614] on button "Salvar" at bounding box center [898, 616] width 223 height 33
click at [814, 628] on button "Salvar" at bounding box center [898, 616] width 223 height 33
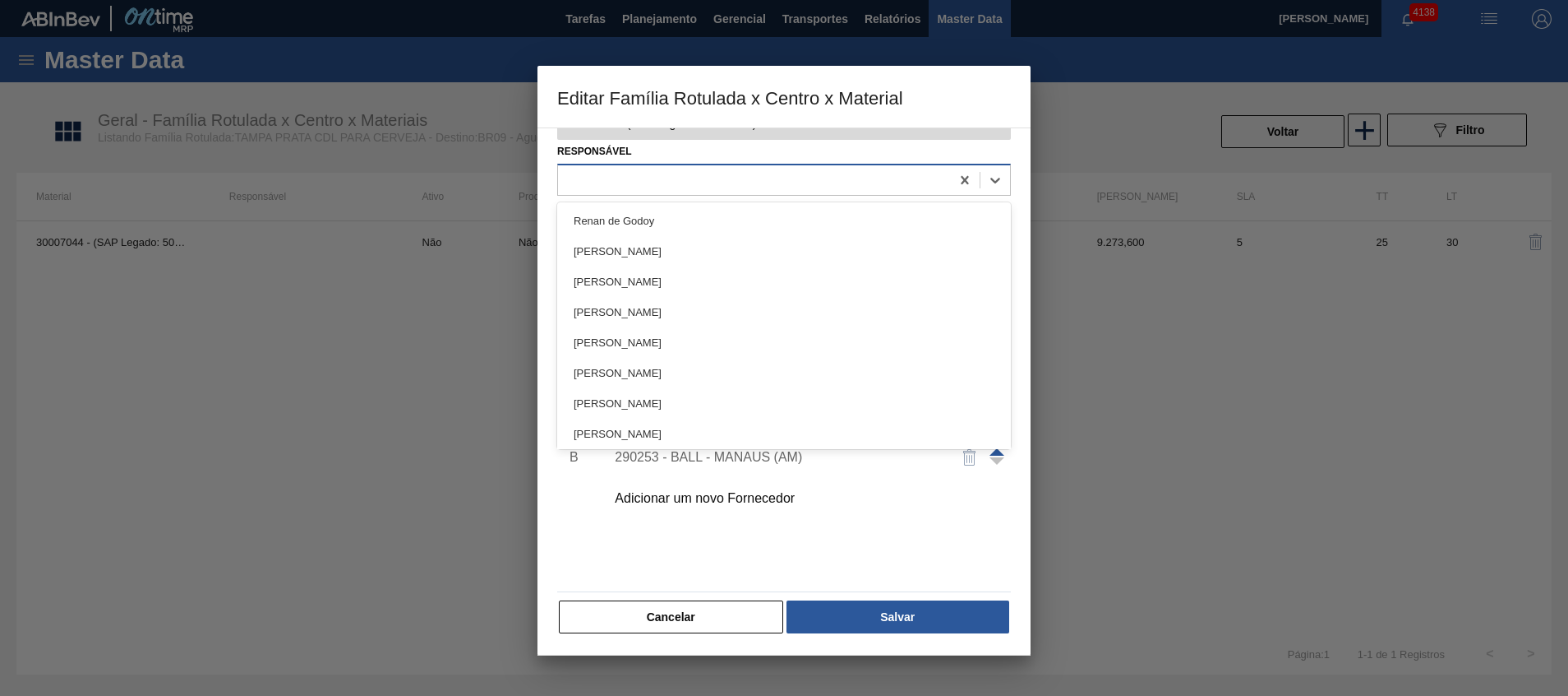
click at [675, 173] on div at bounding box center [754, 180] width 392 height 24
type input "beatr"
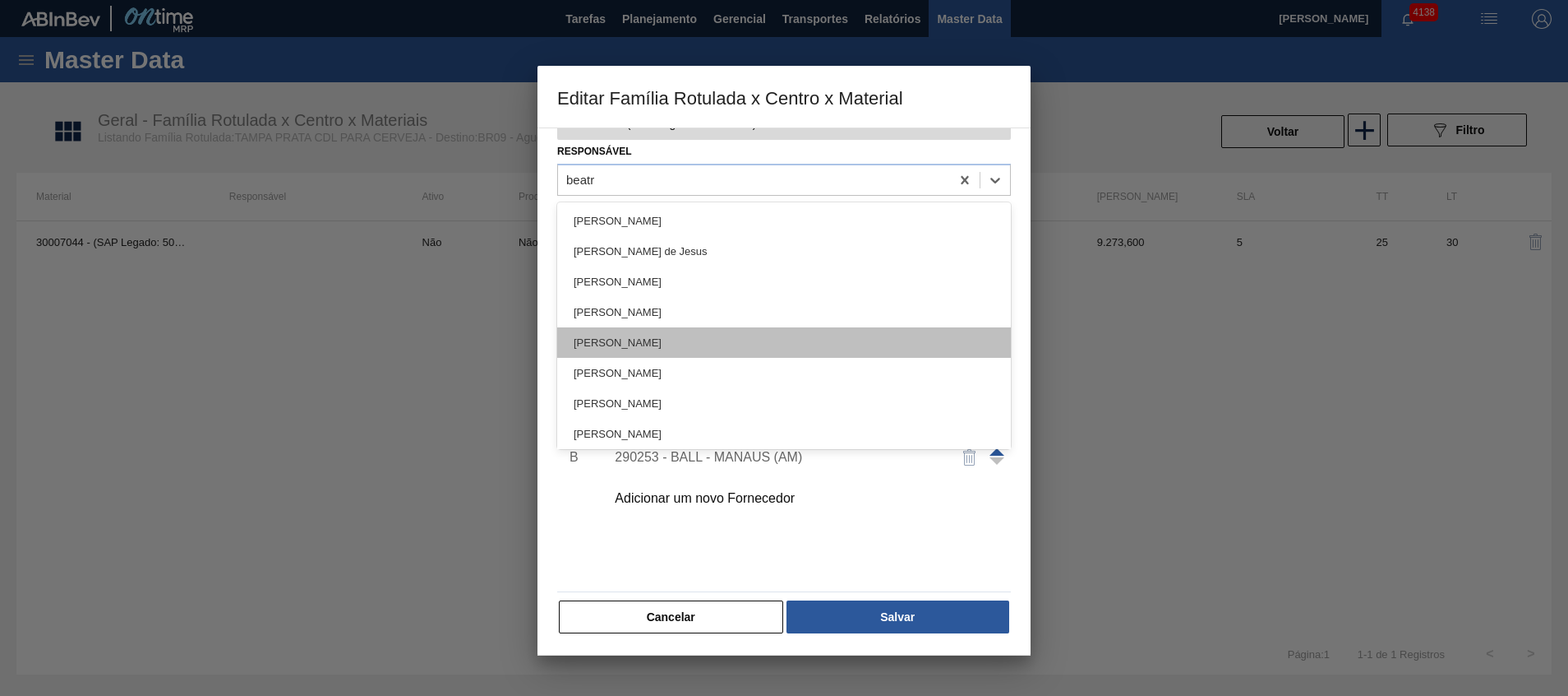
click at [694, 349] on div "[PERSON_NAME]" at bounding box center [784, 342] width 453 height 31
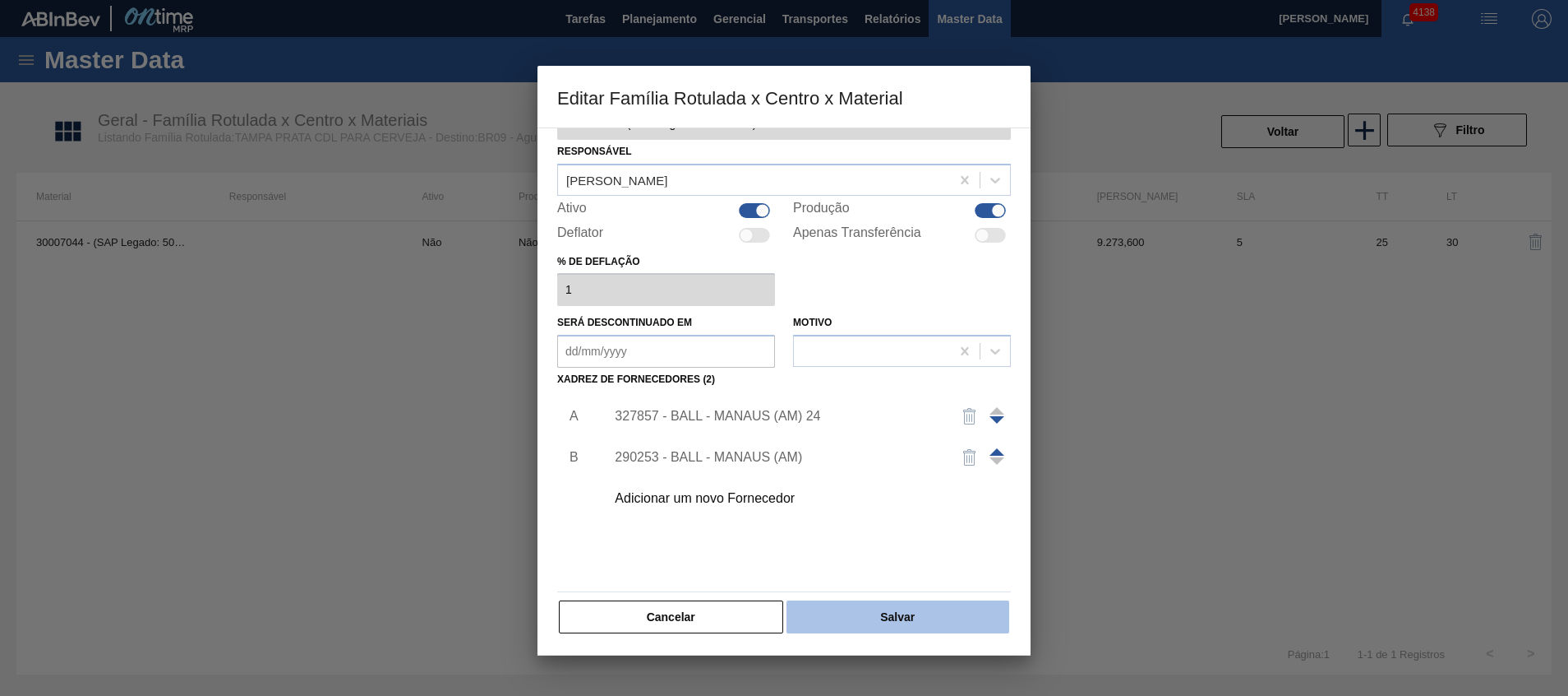
click at [830, 614] on button "Salvar" at bounding box center [898, 616] width 223 height 33
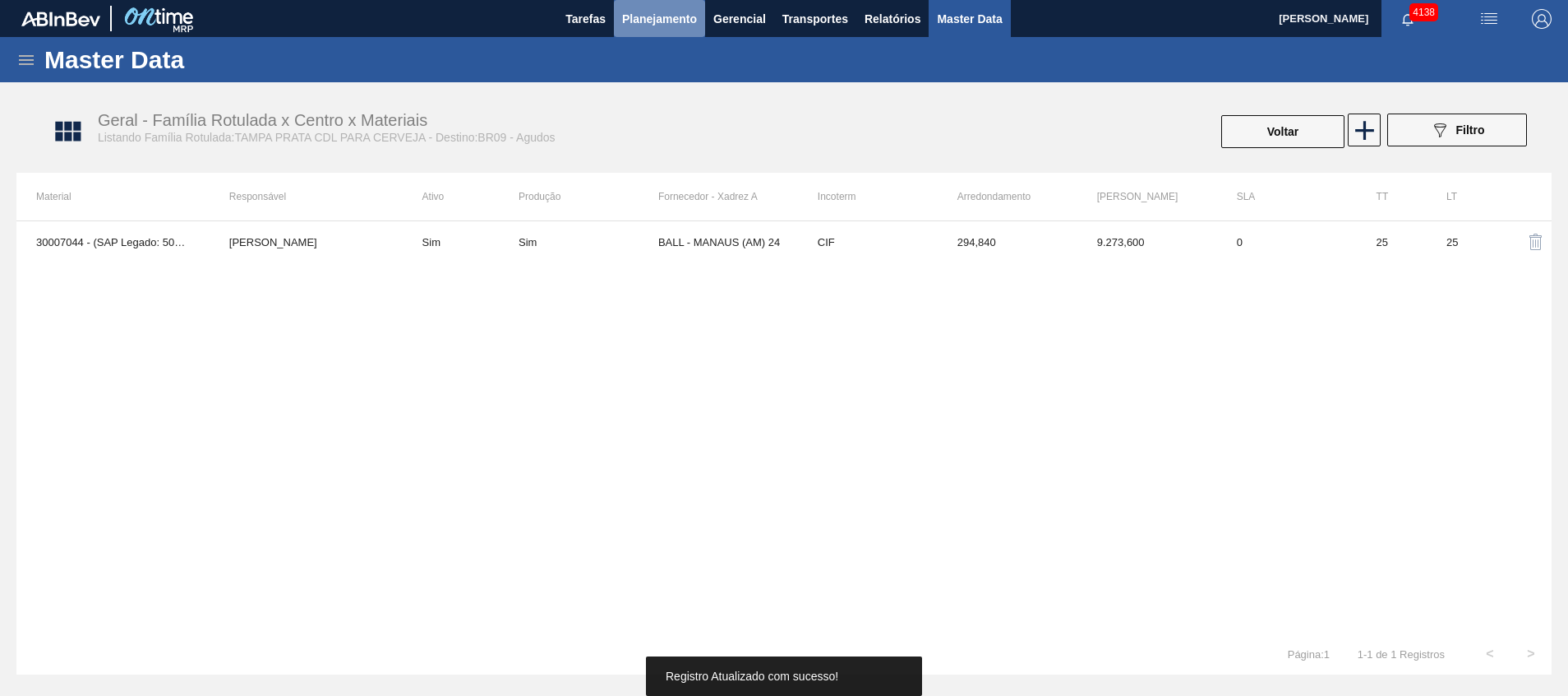
click at [652, 13] on span "Planejamento" at bounding box center [659, 19] width 74 height 20
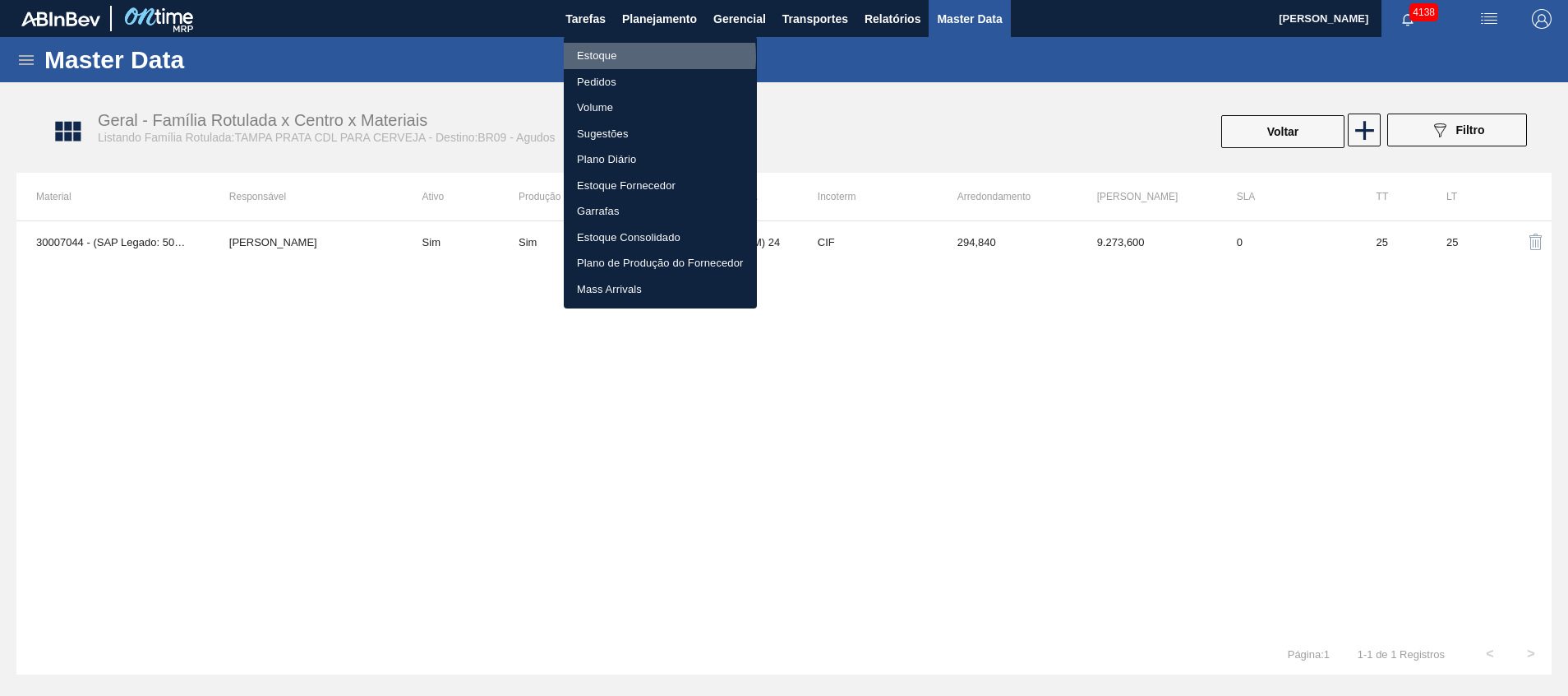
click at [618, 57] on li "Estoque" at bounding box center [660, 56] width 193 height 26
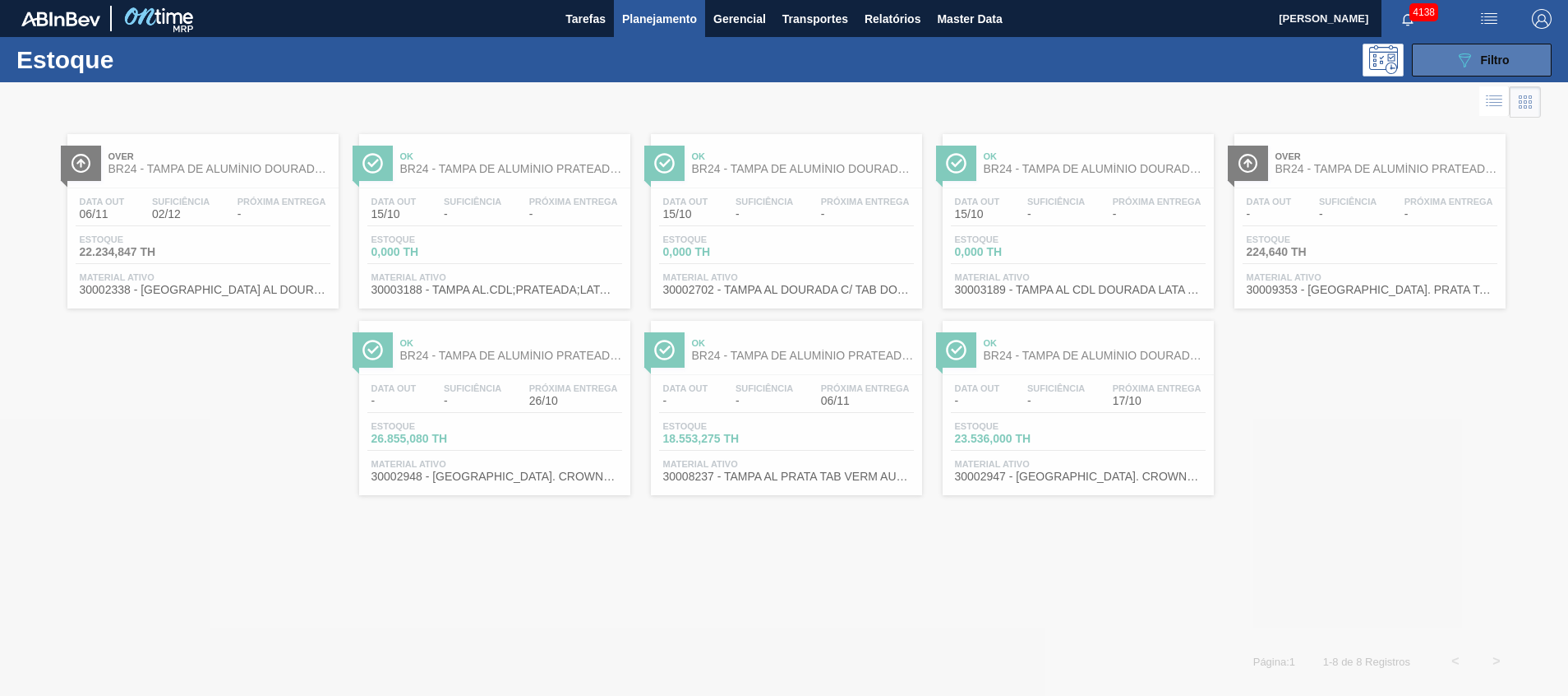
click at [1489, 54] on span "Filtro" at bounding box center [1495, 60] width 29 height 13
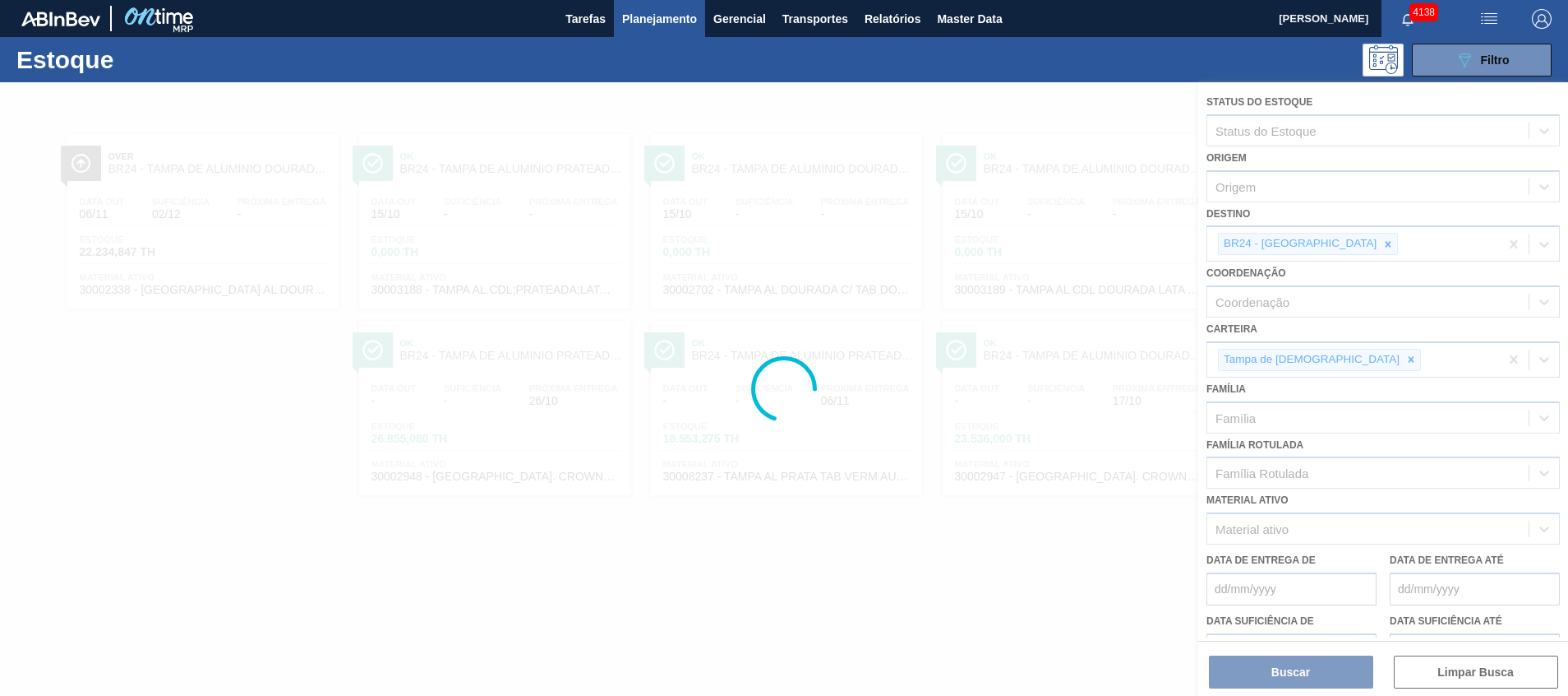
click at [1373, 242] on div at bounding box center [784, 389] width 1568 height 613
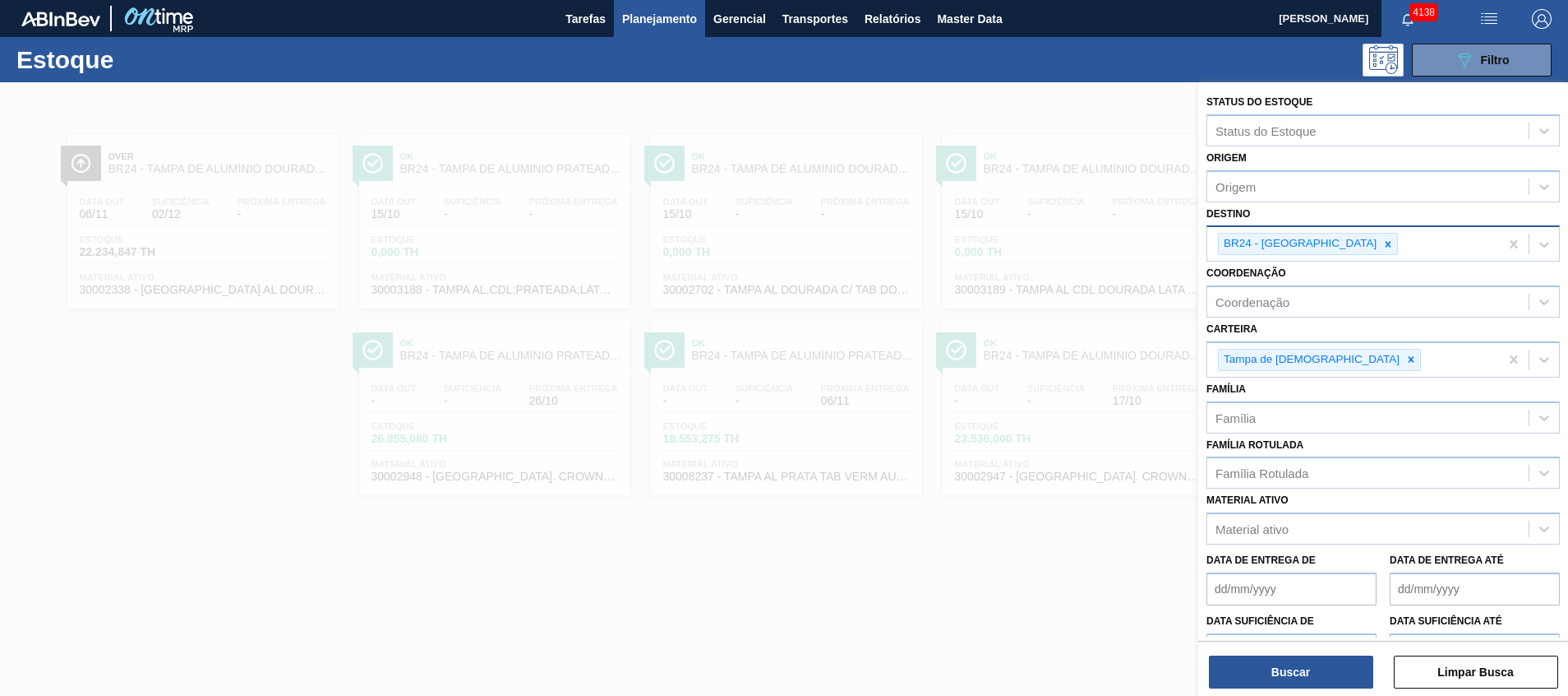
click at [1373, 242] on div "BR24 - [GEOGRAPHIC_DATA]" at bounding box center [1353, 244] width 292 height 34
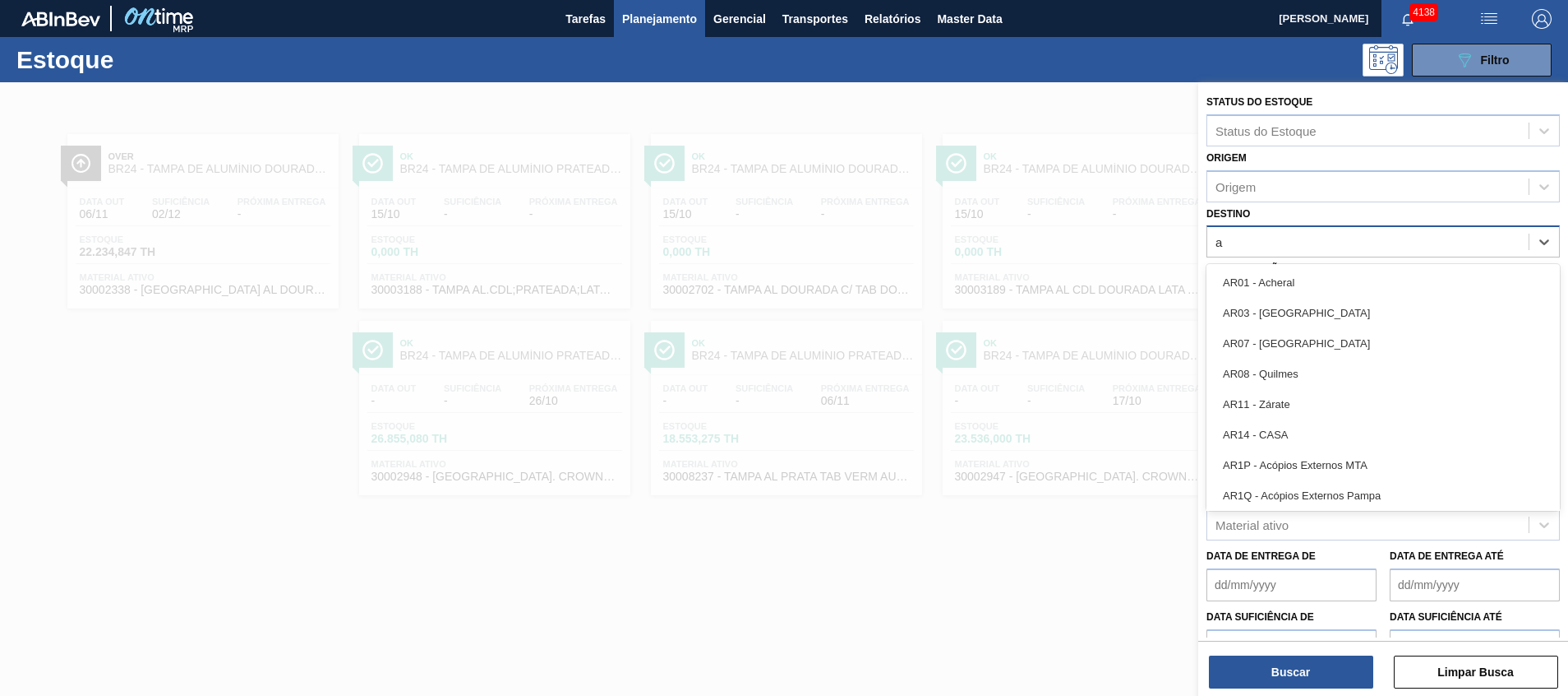
type input "ag"
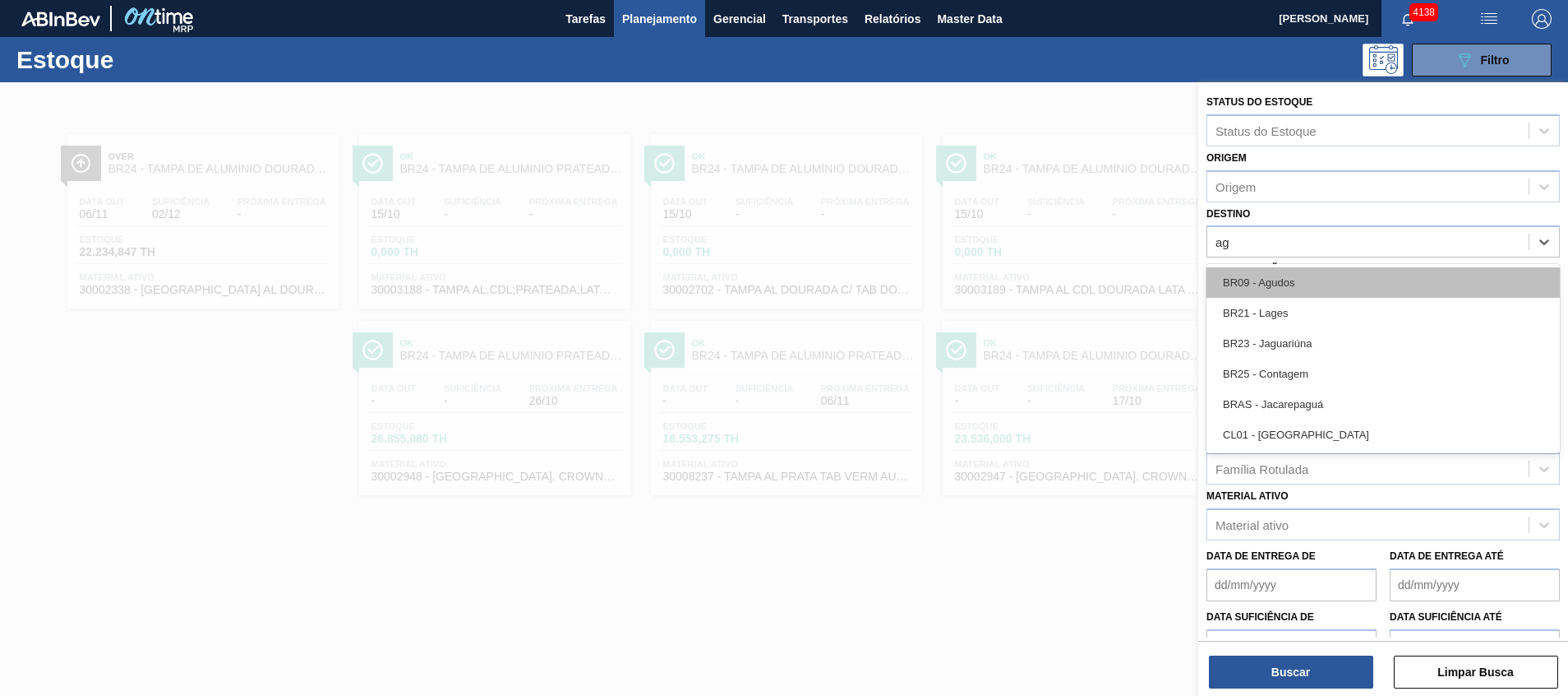
click at [1388, 274] on div "BR09 - Agudos" at bounding box center [1383, 283] width 354 height 31
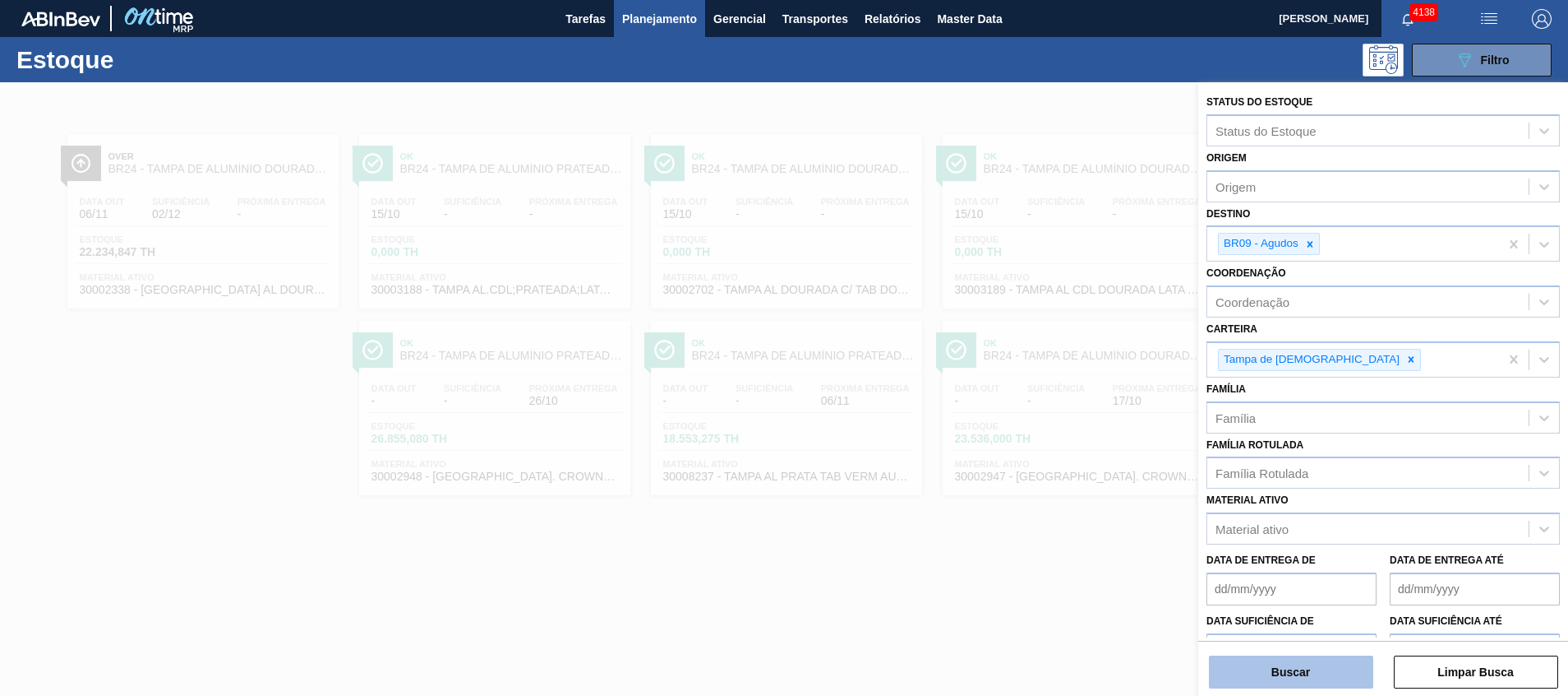
click at [1257, 680] on button "Buscar" at bounding box center [1291, 672] width 164 height 33
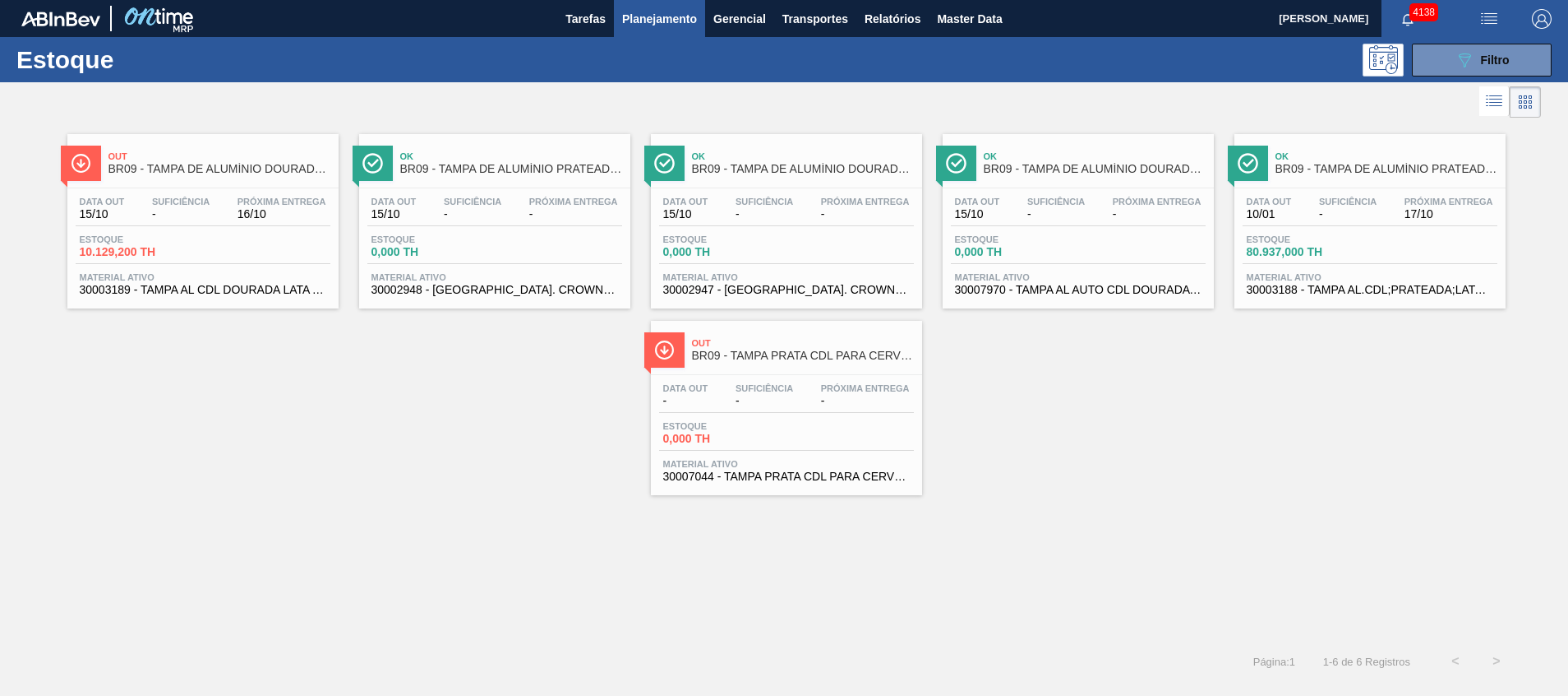
click at [707, 368] on div "Out BR09 - TAMPA PRATA CDL PARA CERVEJA Data out - Suficiência - Próxima Entreg…" at bounding box center [786, 408] width 271 height 174
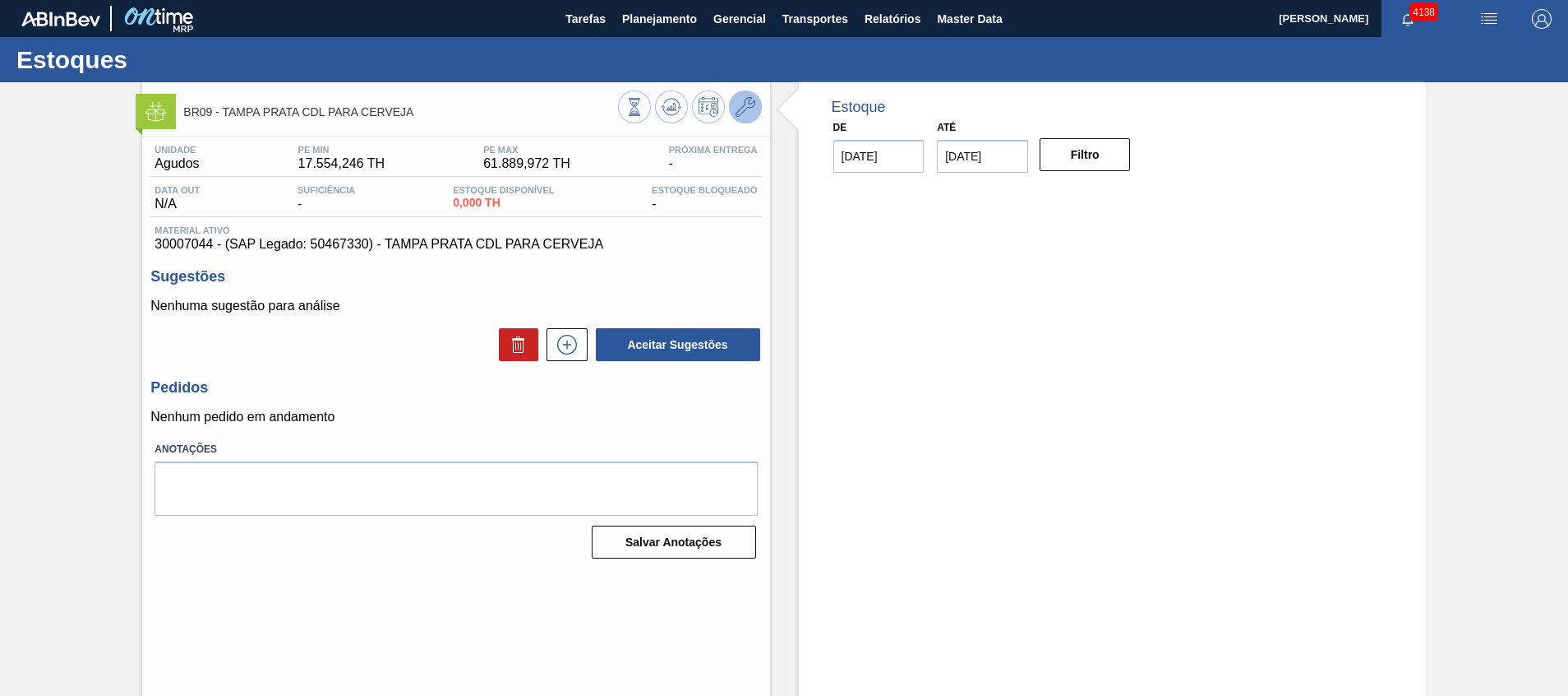
click at [747, 111] on icon at bounding box center [745, 107] width 20 height 20
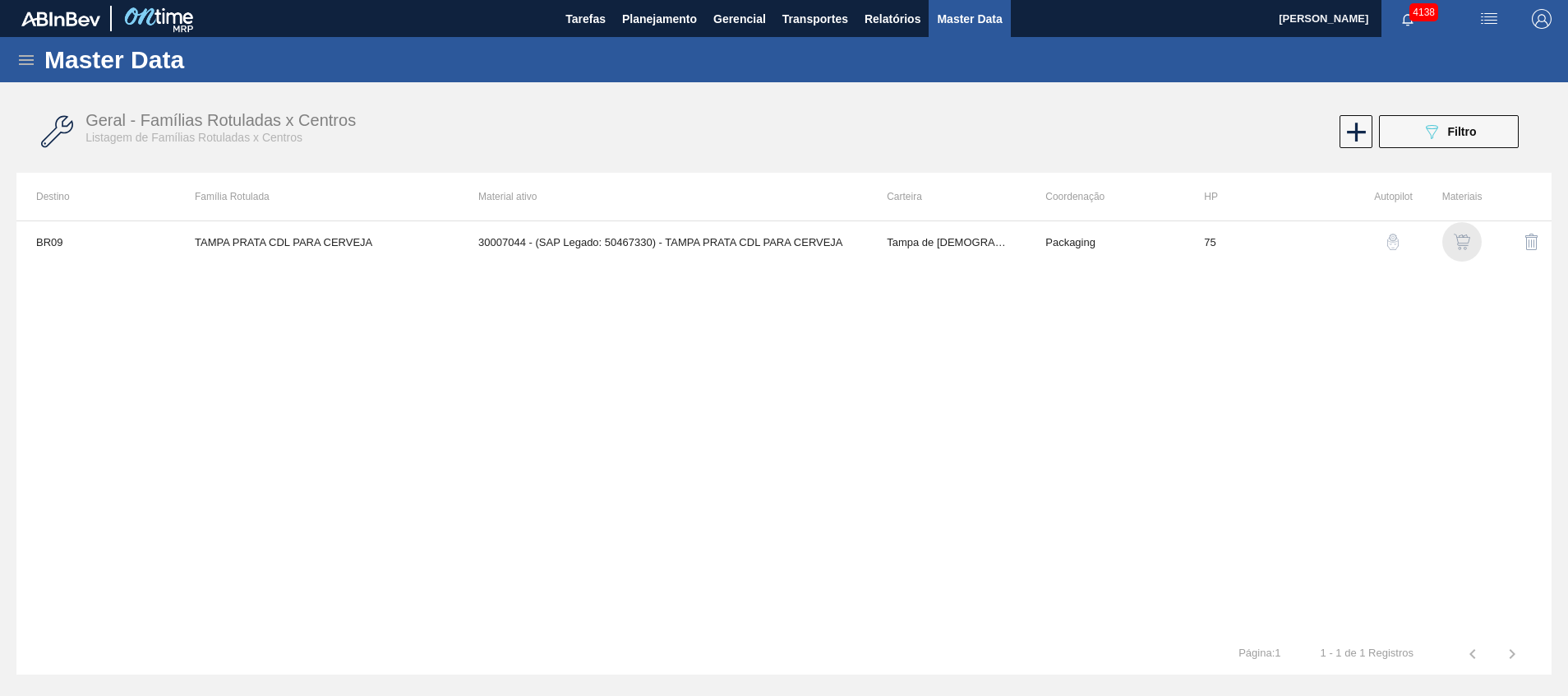
click at [1470, 241] on img "button" at bounding box center [1462, 242] width 16 height 16
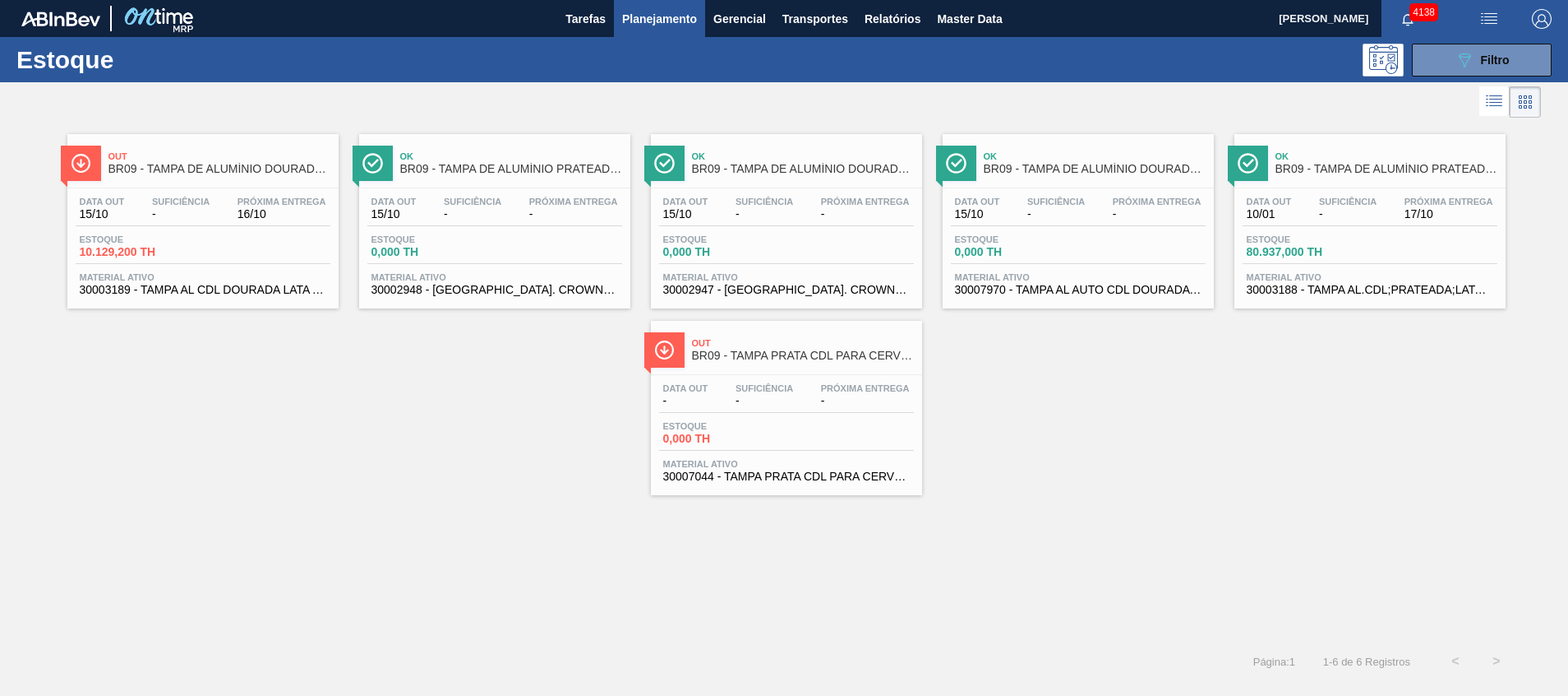
click at [793, 360] on span "BR09 - TAMPA PRATA CDL PARA CERVEJA" at bounding box center [802, 356] width 222 height 13
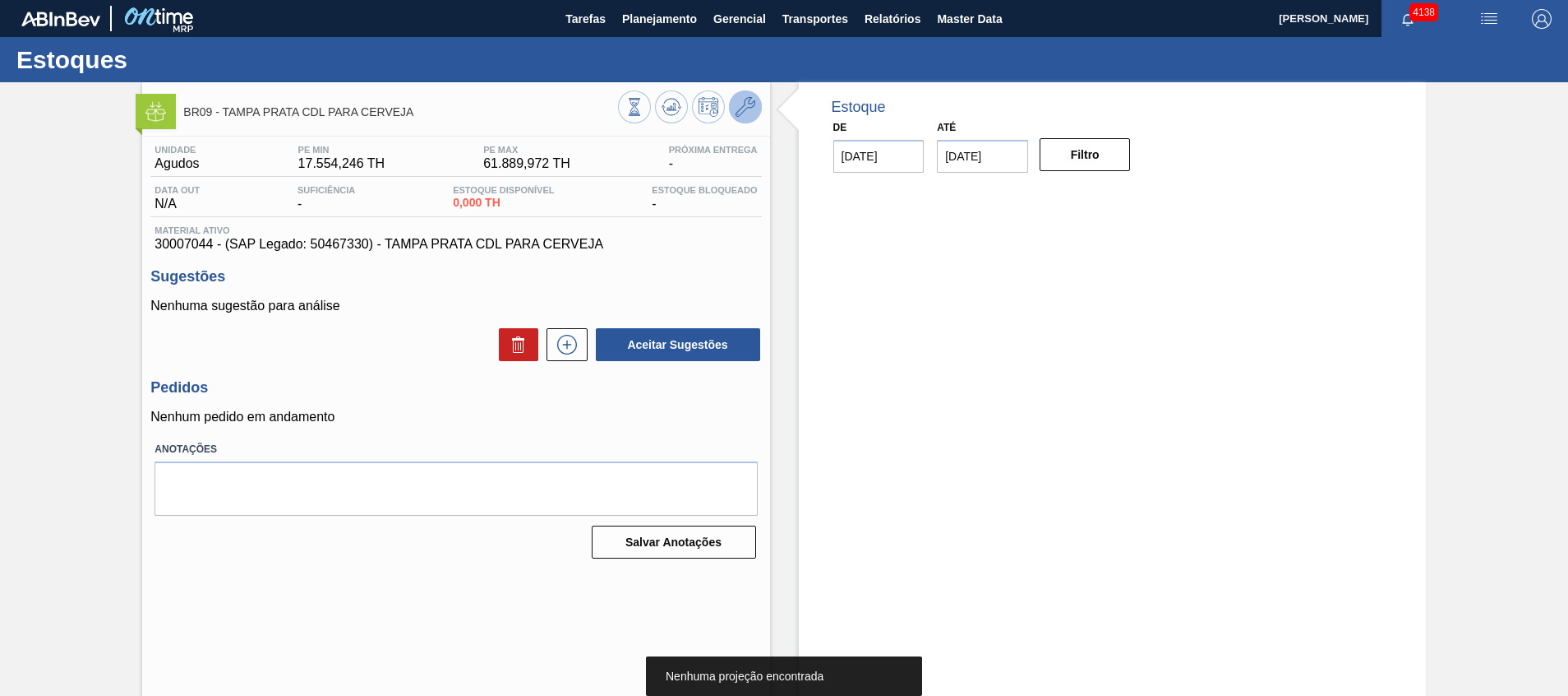
click at [751, 116] on icon at bounding box center [745, 107] width 20 height 20
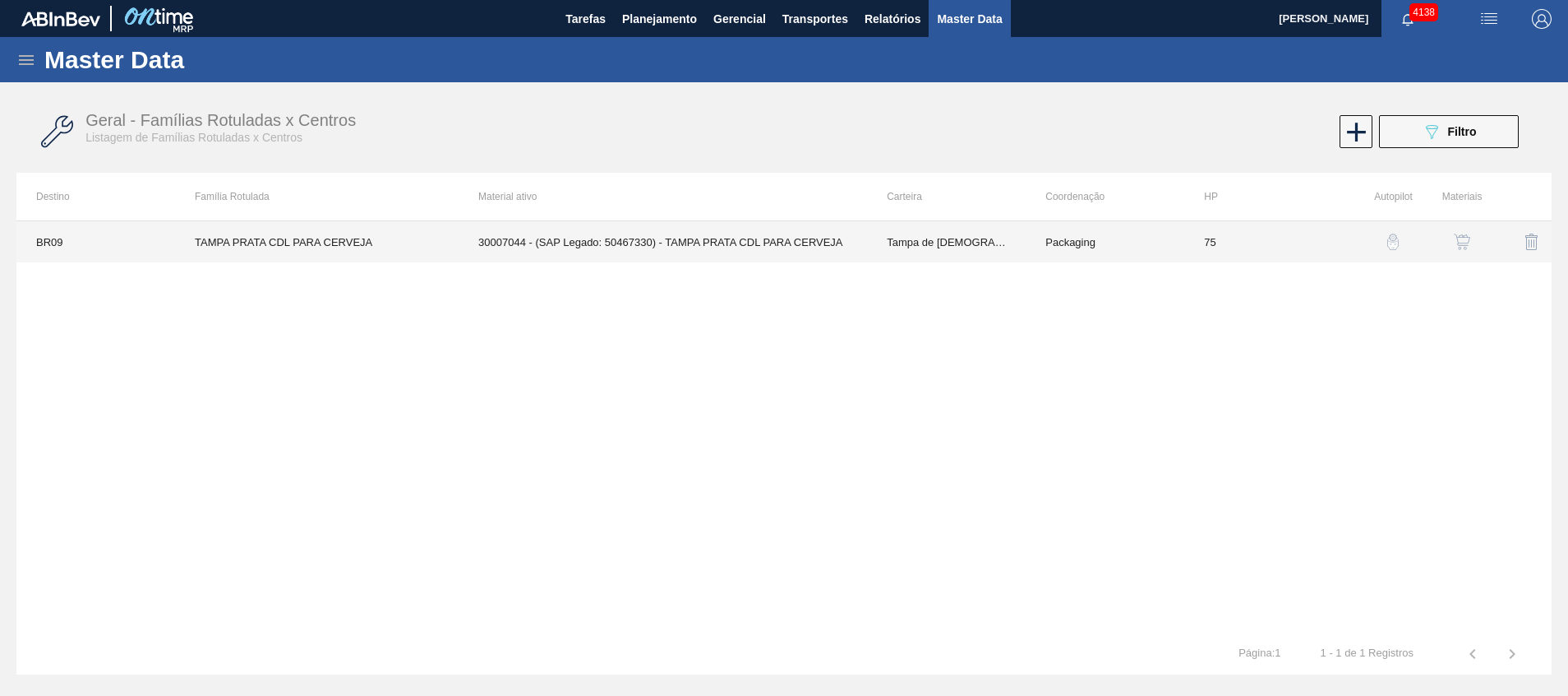
click at [787, 249] on td "30007044 - (SAP Legado: 50467330) - TAMPA PRATA CDL PARA CERVEJA" at bounding box center [662, 242] width 408 height 41
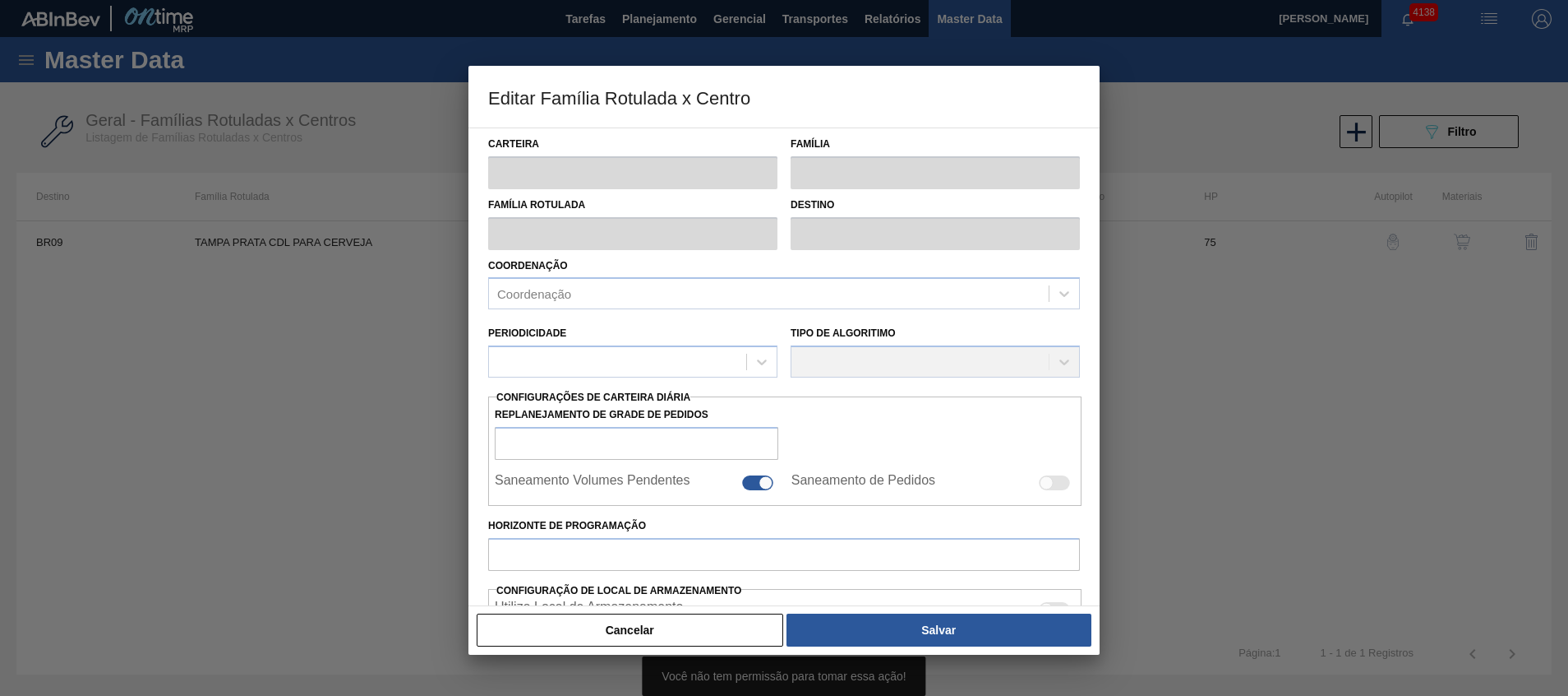
type input "Tampa de [DEMOGRAPHIC_DATA]"
type input "Tampa de Alumínio"
type input "TAMPA PRATA CDL PARA CERVEJA"
type input "BR09 - Agudos"
type input "75"
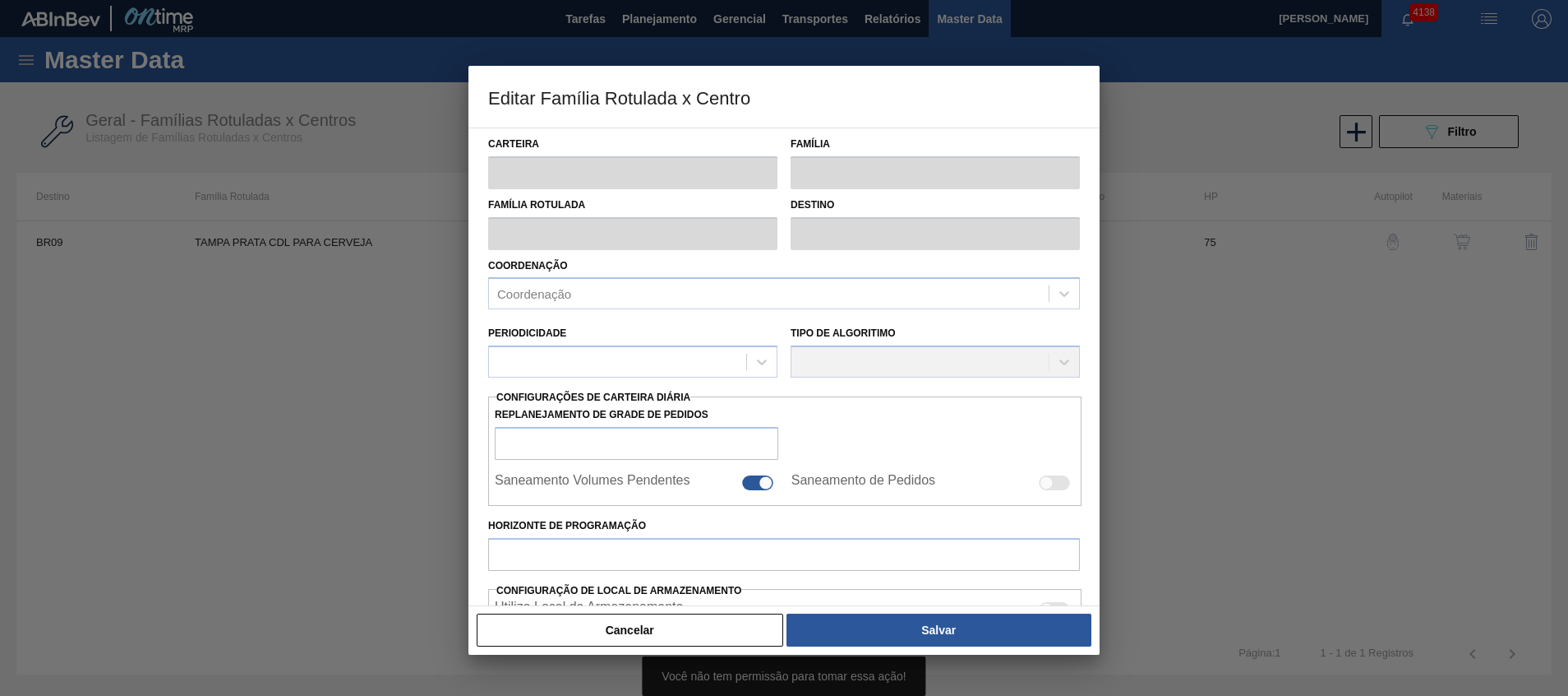
type input "17.554,246"
type input "61.889,972"
type input "50"
type input "39.722,109"
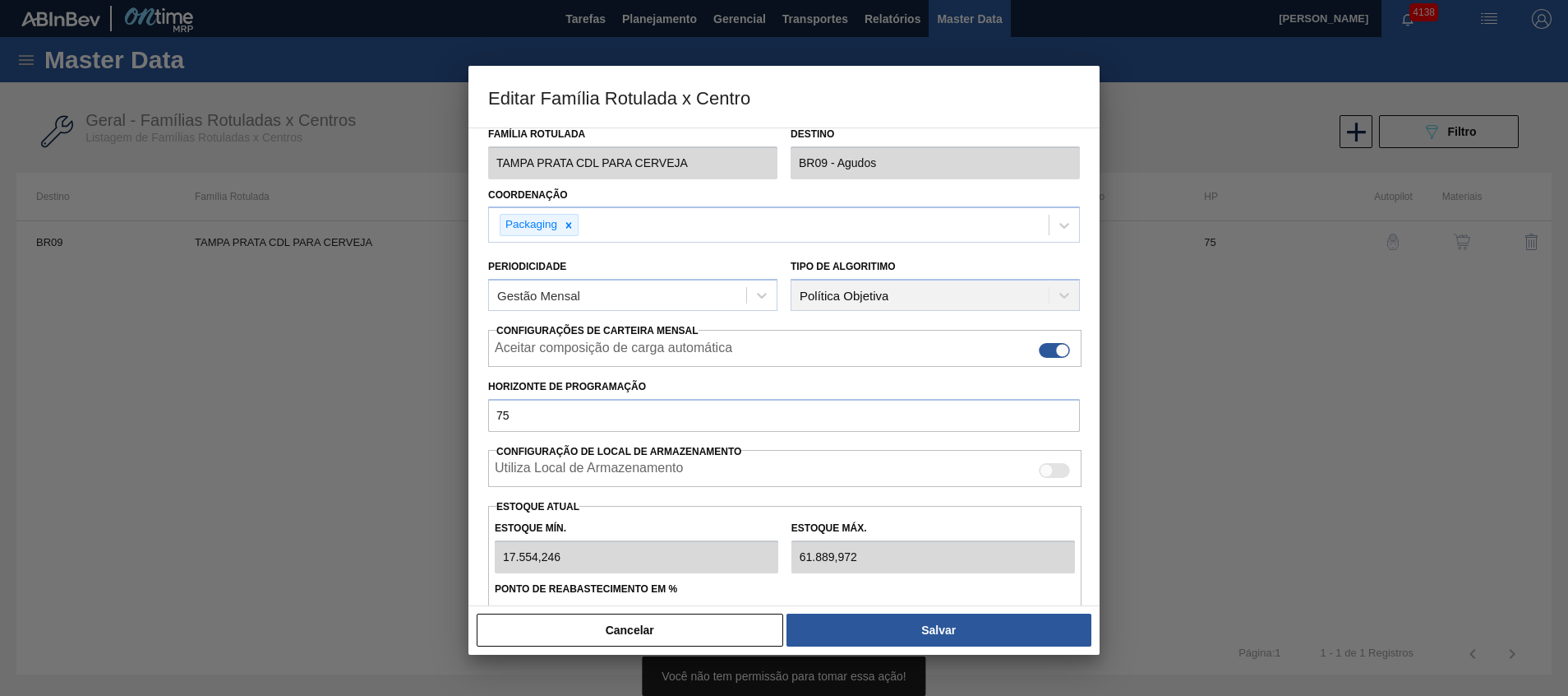
scroll to position [253, 0]
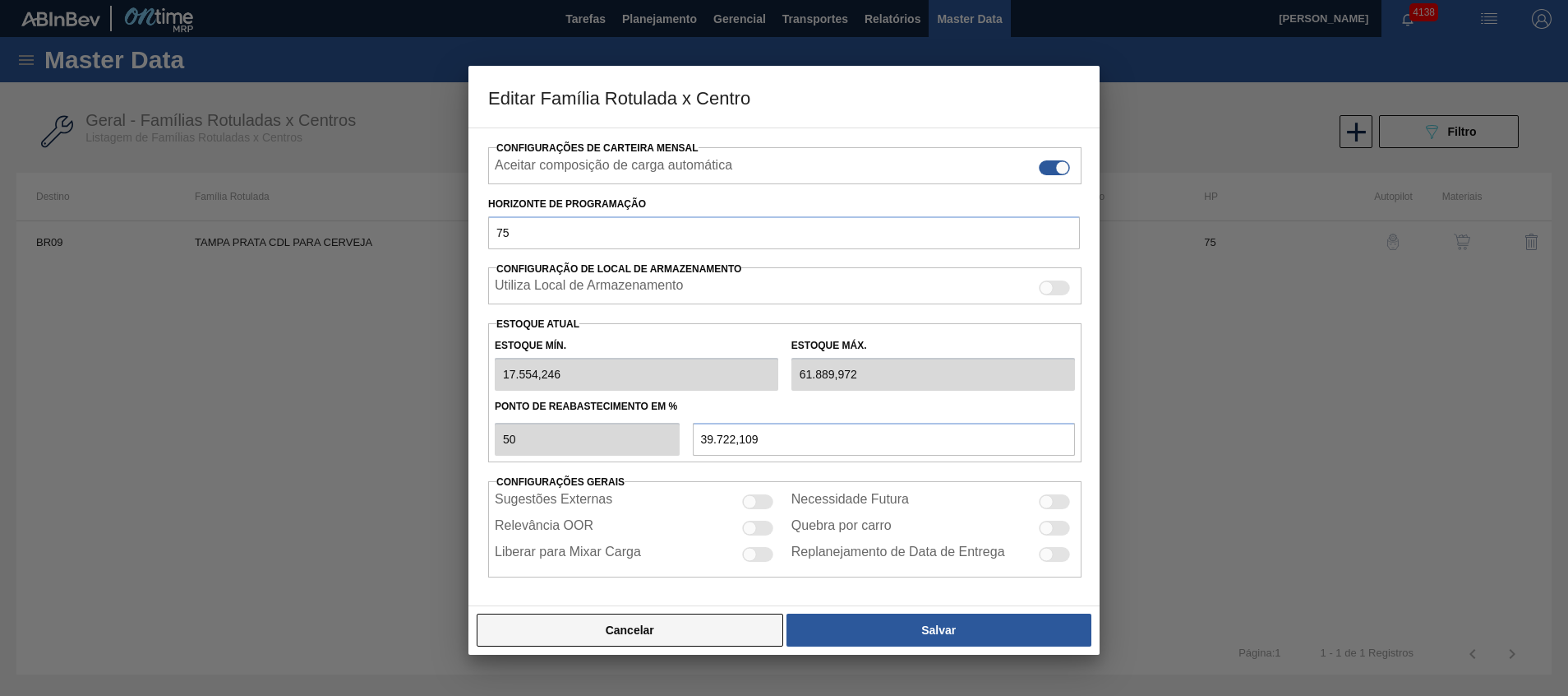
click at [716, 626] on button "Cancelar" at bounding box center [630, 630] width 307 height 33
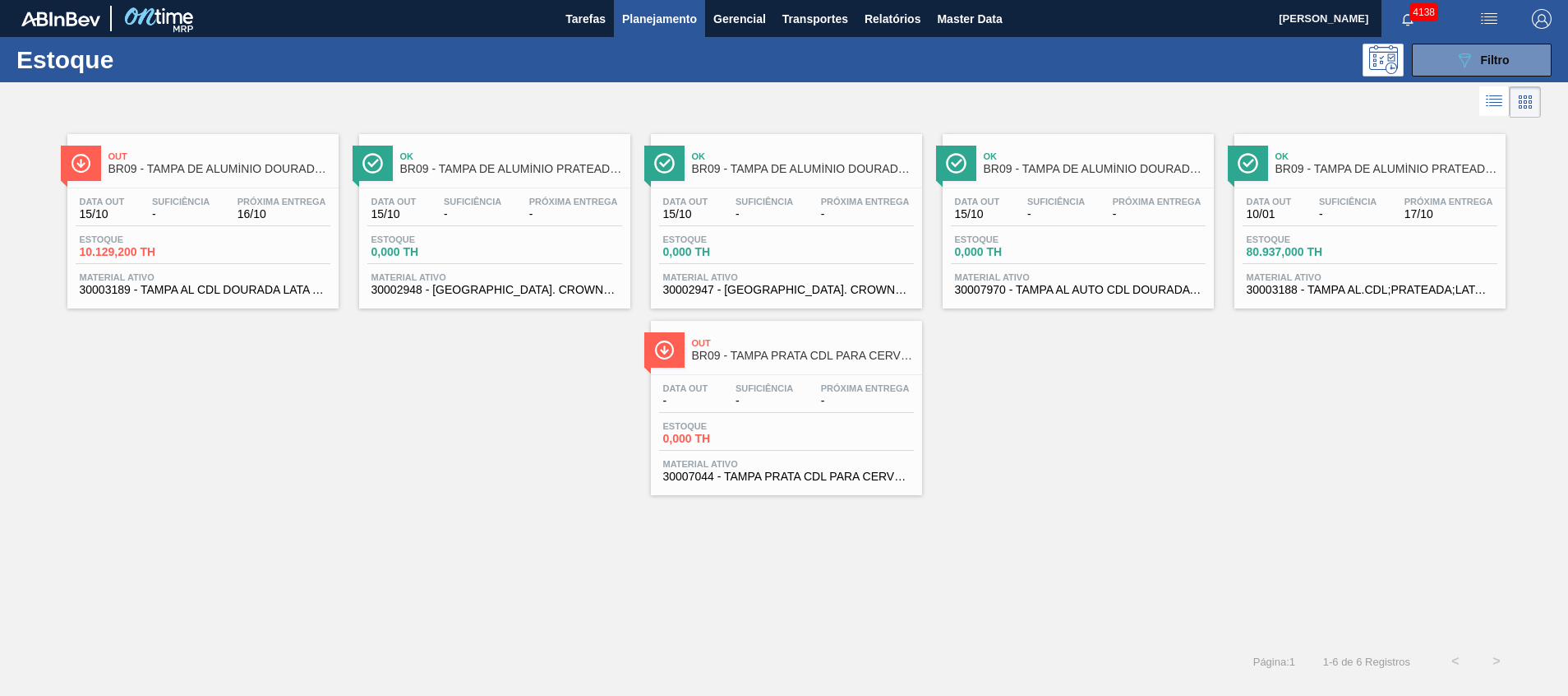
click at [1314, 251] on span "80.937,000 TH" at bounding box center [1304, 252] width 115 height 13
click at [852, 336] on div "Out BR09 - TAMPA PRATA CDL PARA CERVEJA" at bounding box center [802, 349] width 222 height 37
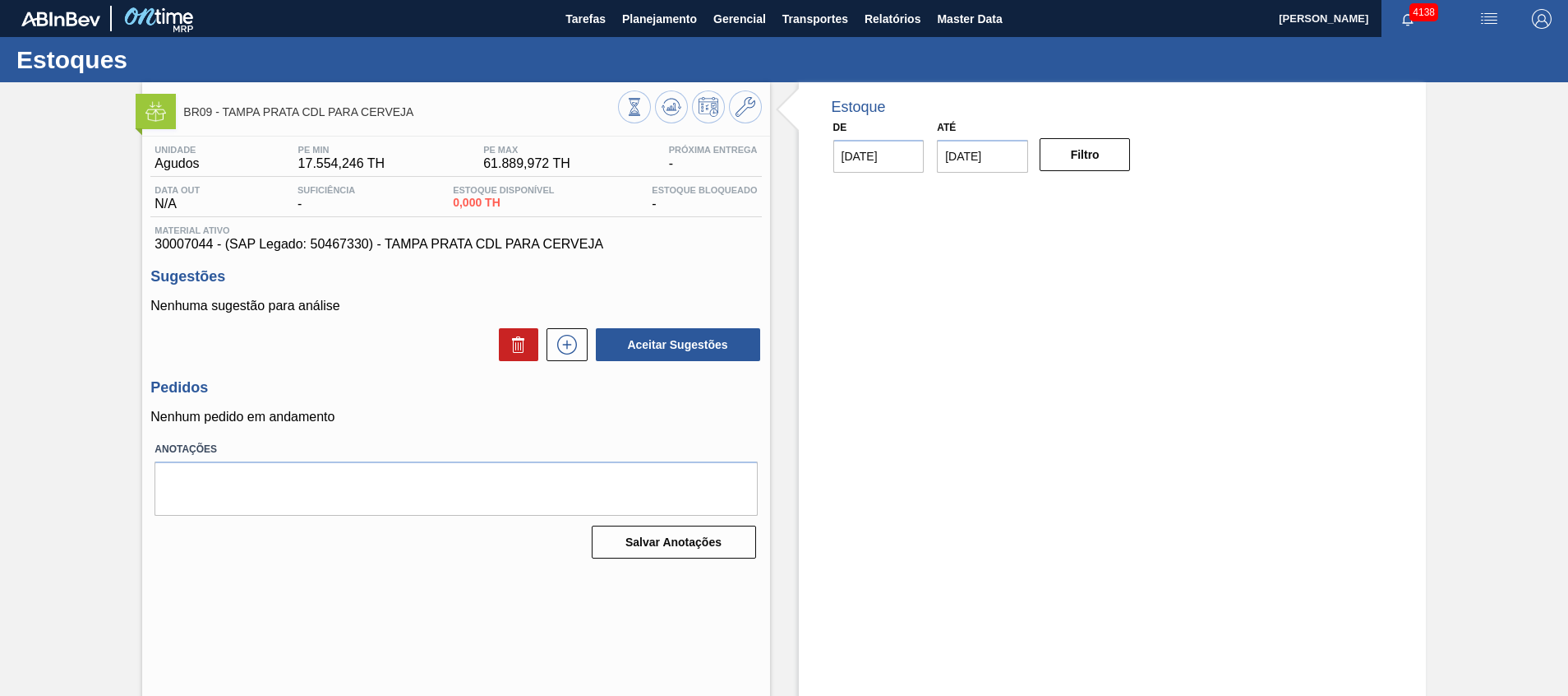
click at [672, 130] on div "BR09 - TAMPA PRATA CDL PARA CERVEJA Unidade Agudos PE MIN 17.554,246 TH PE MAX …" at bounding box center [455, 395] width 627 height 625
click at [673, 119] on div at bounding box center [690, 109] width 144 height 37
click at [673, 119] on button at bounding box center [671, 107] width 33 height 33
